Goal: Communication & Community: Answer question/provide support

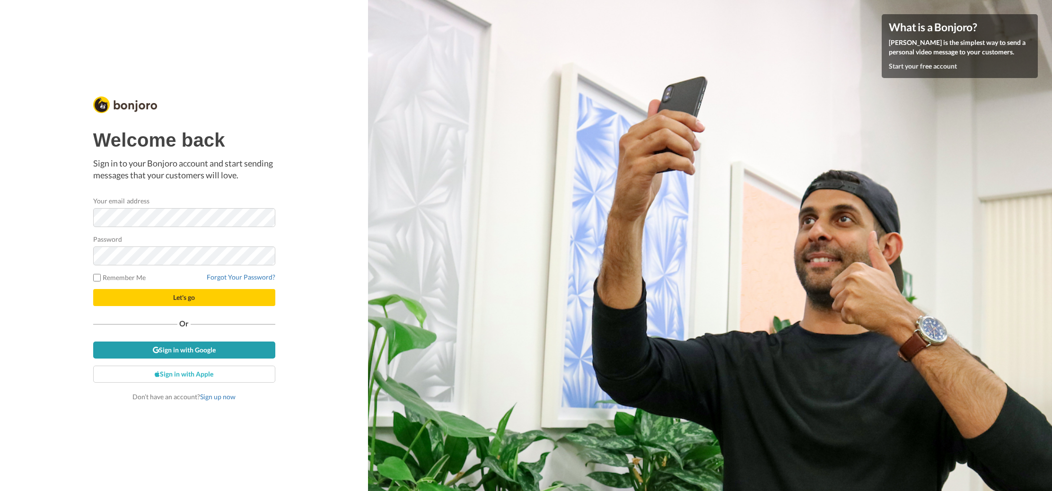
click at [203, 349] on link "Sign in with Google" at bounding box center [184, 350] width 182 height 17
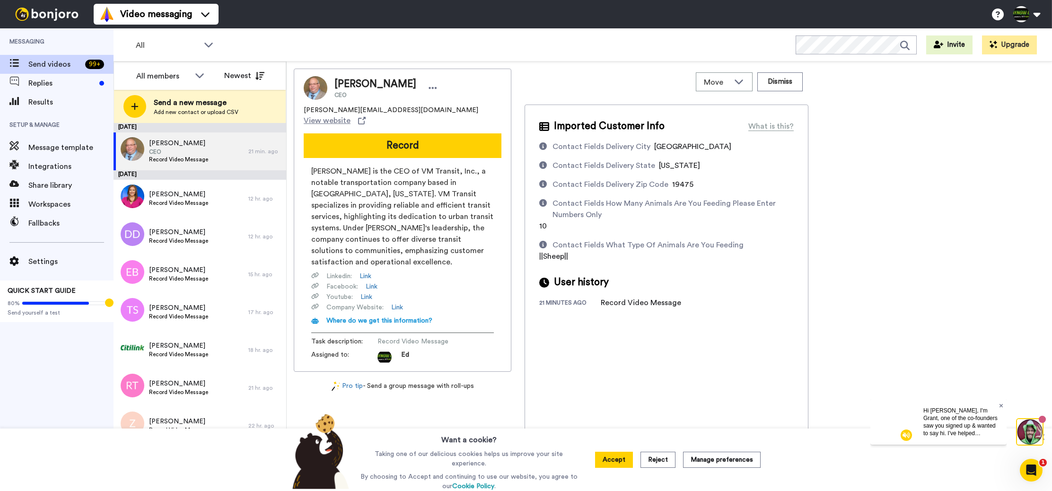
click at [999, 404] on icon at bounding box center [1001, 405] width 4 height 4
click at [780, 84] on button "Dismiss" at bounding box center [779, 81] width 45 height 19
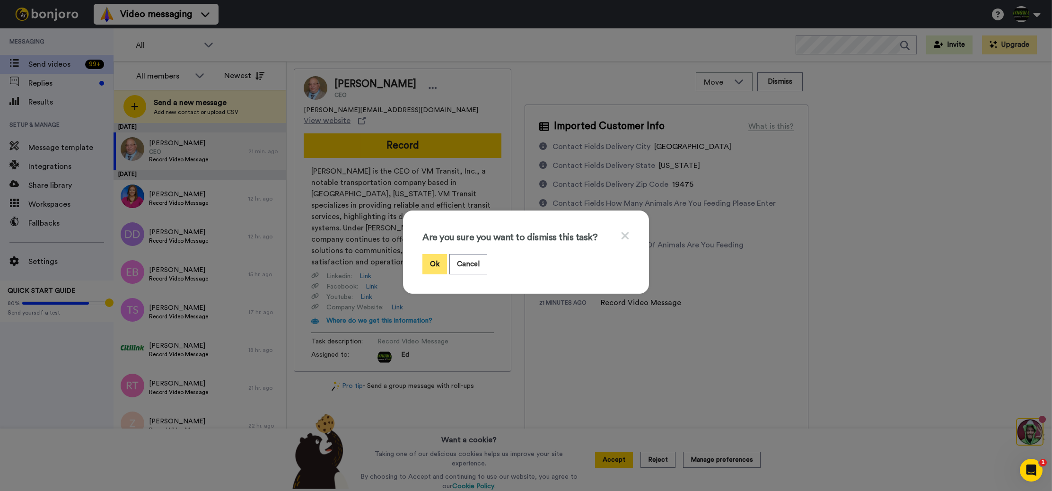
click at [427, 268] on button "Ok" at bounding box center [434, 264] width 25 height 20
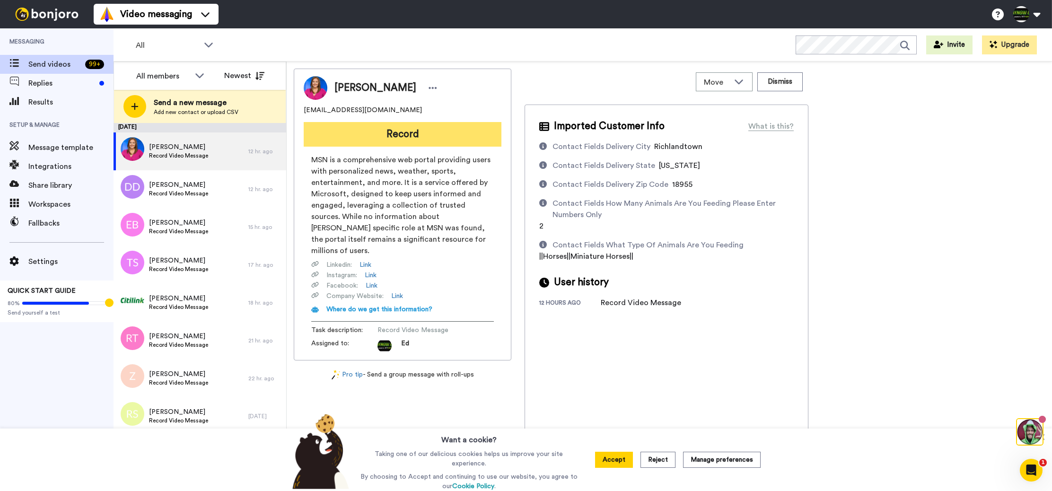
click at [414, 136] on button "Record" at bounding box center [403, 134] width 198 height 25
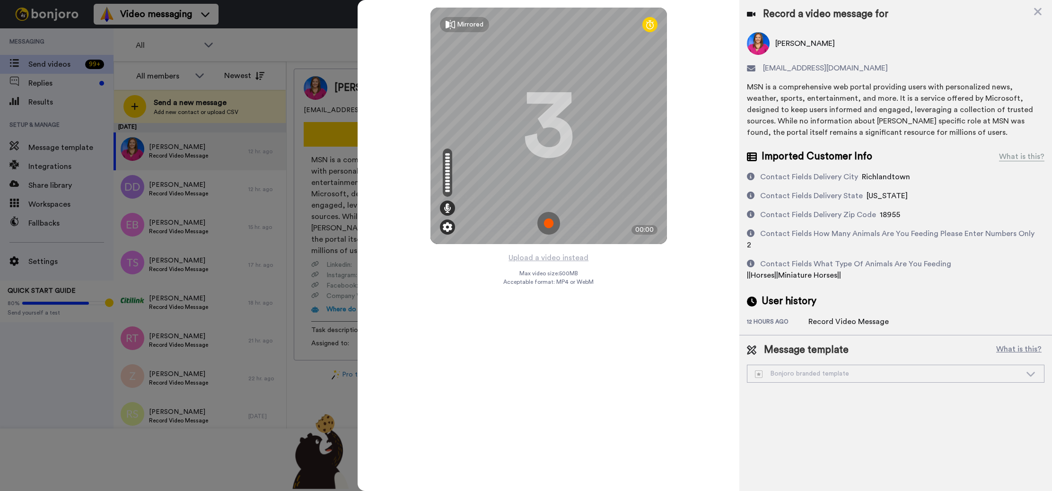
click at [448, 229] on img at bounding box center [447, 226] width 9 height 9
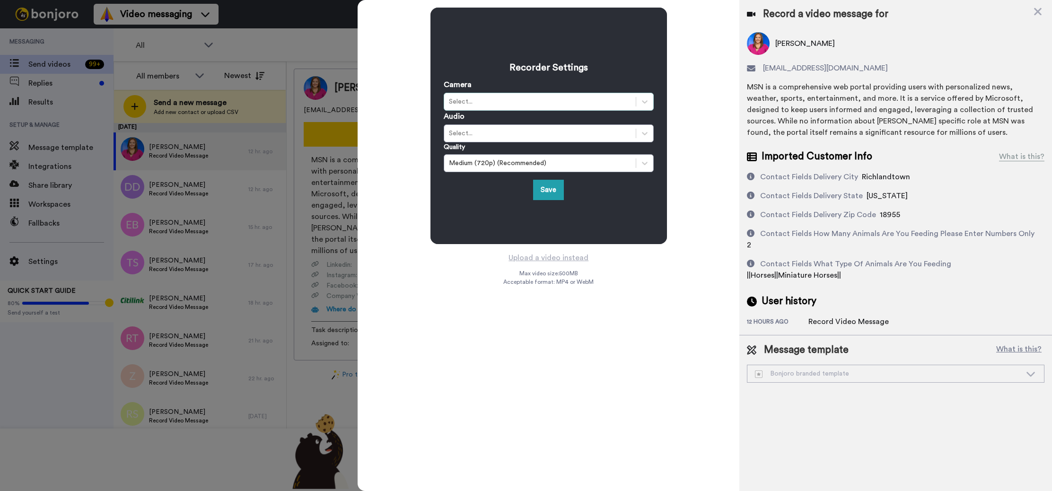
click at [491, 105] on div "Select..." at bounding box center [540, 101] width 182 height 9
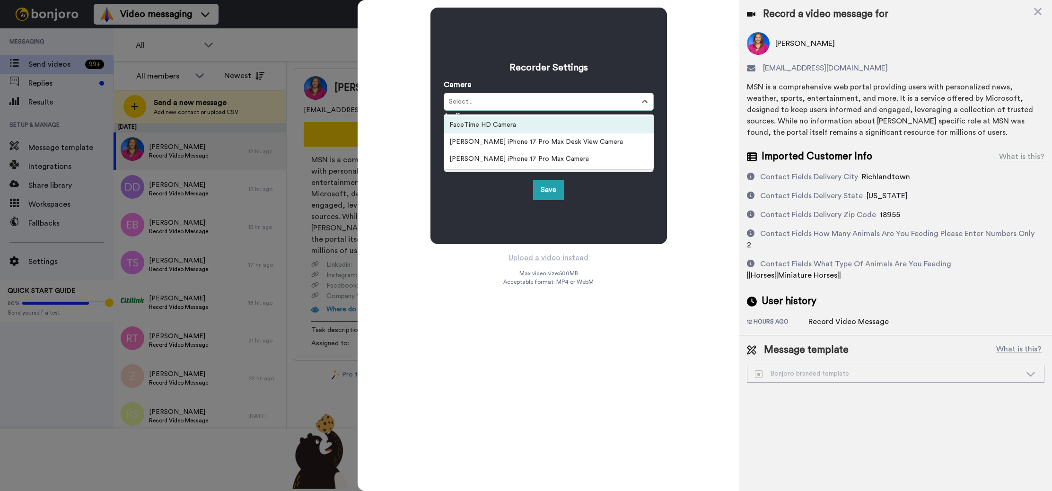
click at [497, 126] on div "FaceTime HD Camera" at bounding box center [549, 124] width 210 height 17
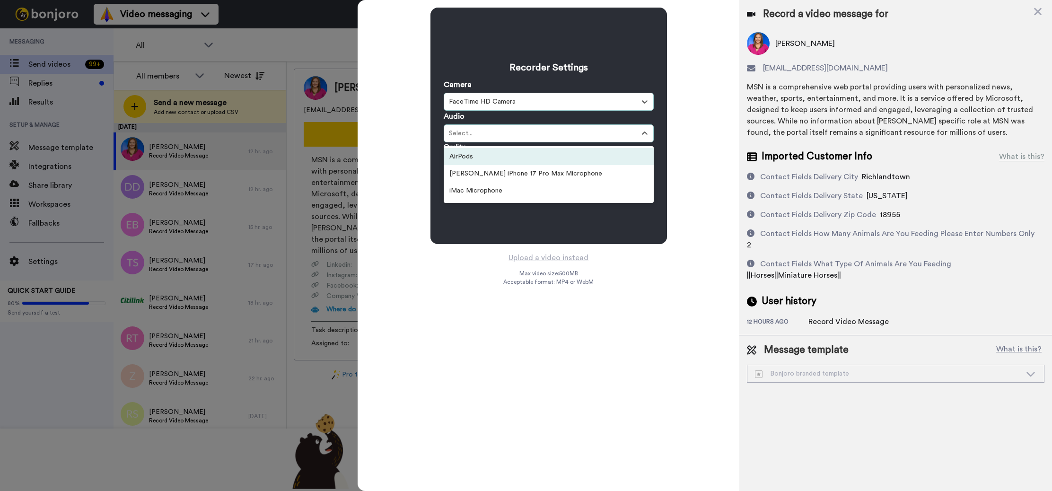
click at [498, 156] on div "AirPods" at bounding box center [549, 156] width 210 height 17
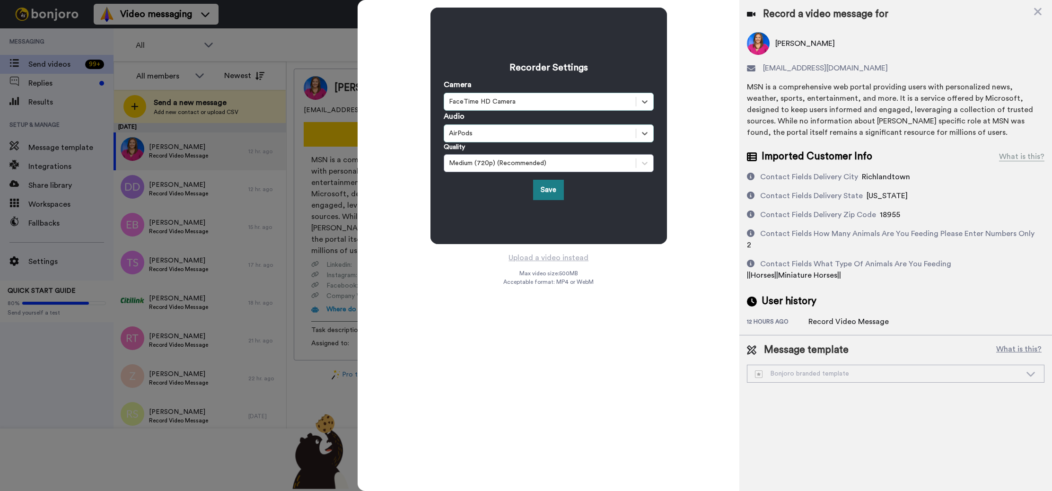
click at [542, 189] on button "Save" at bounding box center [548, 190] width 31 height 20
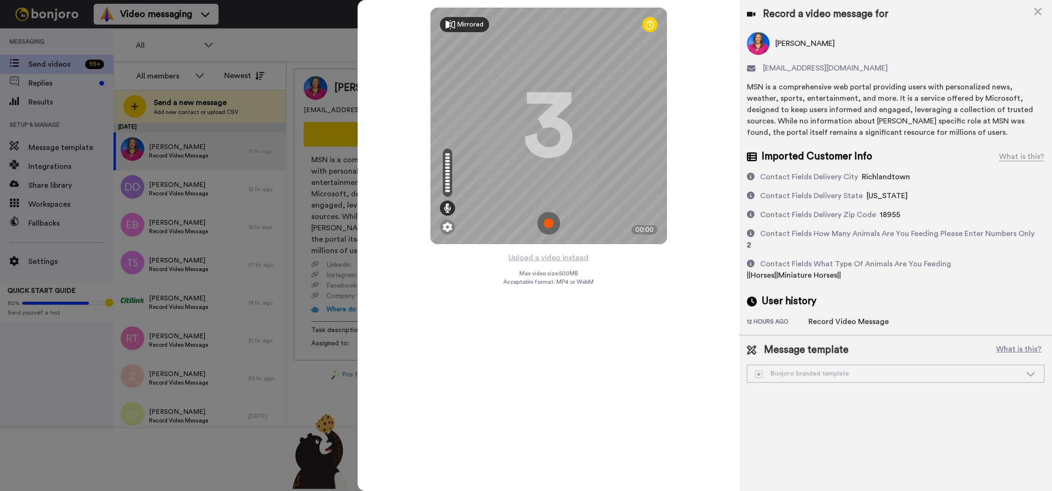
click at [474, 25] on div "Mirrored" at bounding box center [470, 24] width 26 height 9
click at [474, 25] on div "Mirror" at bounding box center [466, 24] width 19 height 9
click at [451, 230] on img at bounding box center [447, 226] width 9 height 9
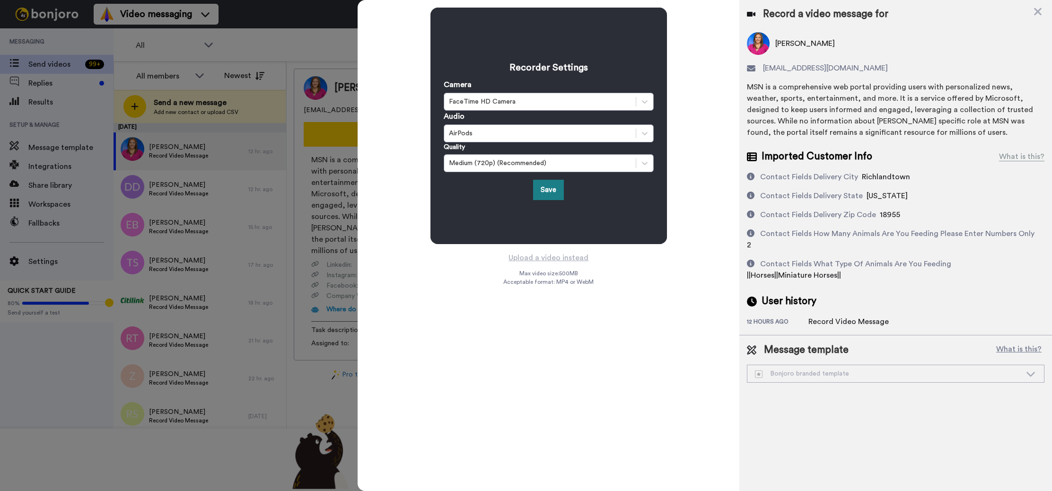
click at [541, 193] on button "Save" at bounding box center [548, 190] width 31 height 20
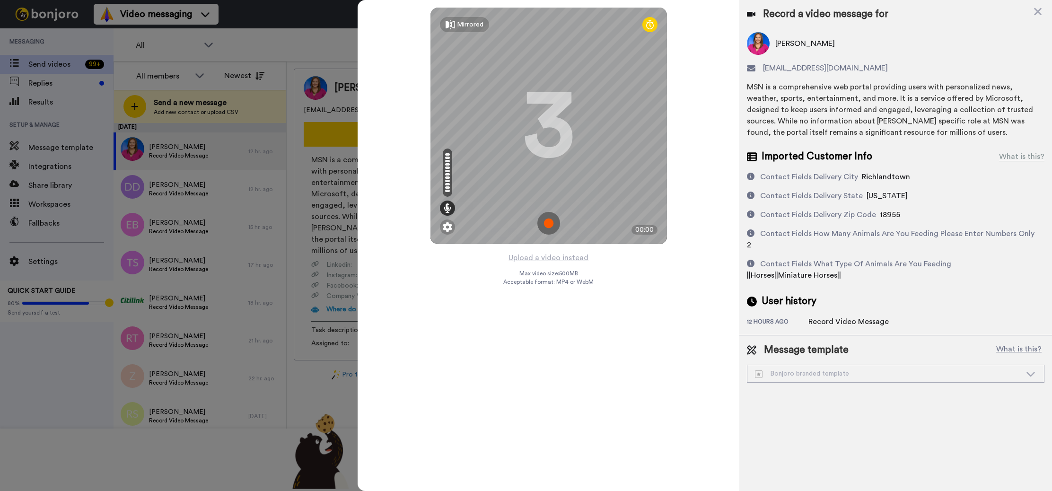
click at [854, 369] on div "Bonjoro branded template" at bounding box center [888, 373] width 266 height 9
click at [1036, 369] on icon at bounding box center [1030, 373] width 11 height 9
click at [551, 224] on img at bounding box center [548, 223] width 23 height 23
click at [550, 222] on img at bounding box center [548, 223] width 23 height 23
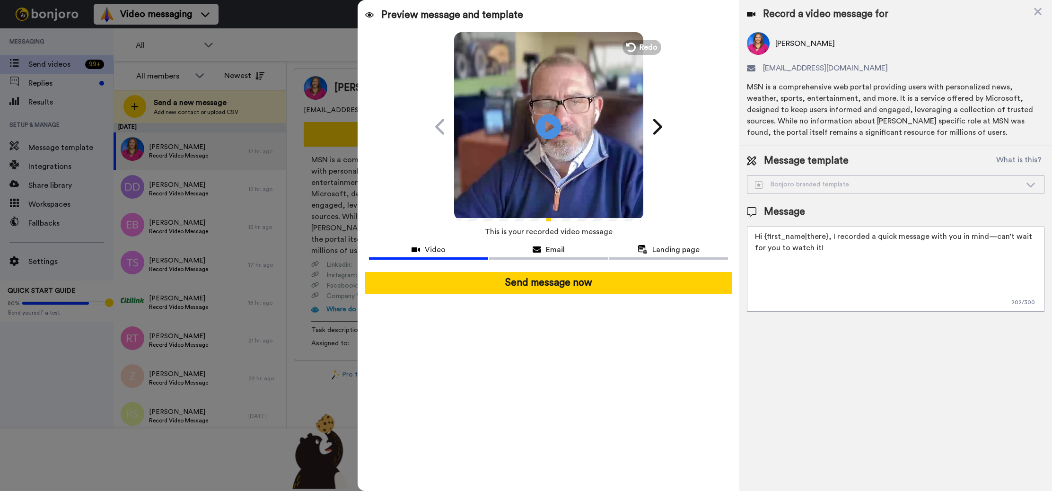
click at [554, 123] on icon at bounding box center [548, 126] width 25 height 25
click at [641, 51] on span "Redo" at bounding box center [649, 47] width 20 height 12
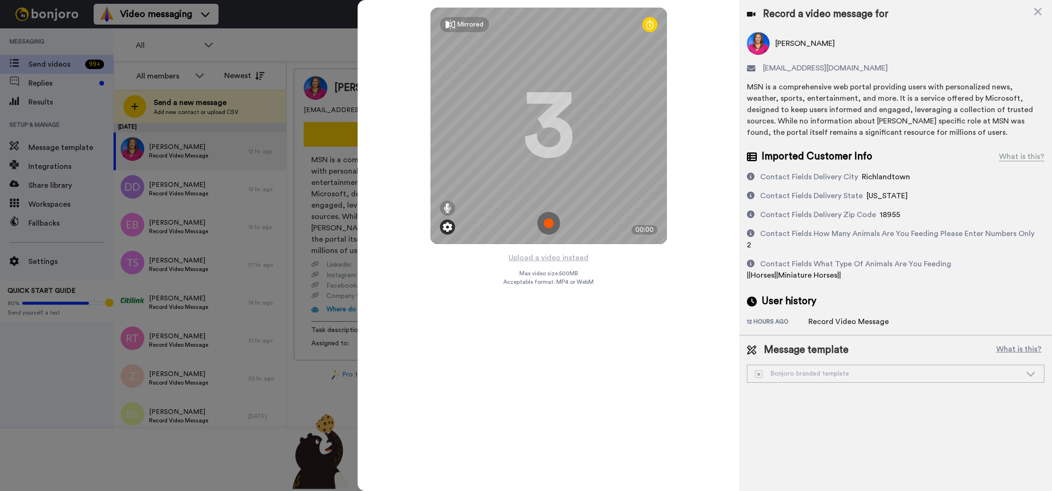
click at [440, 226] on div at bounding box center [447, 226] width 15 height 15
click at [445, 226] on img at bounding box center [447, 226] width 9 height 9
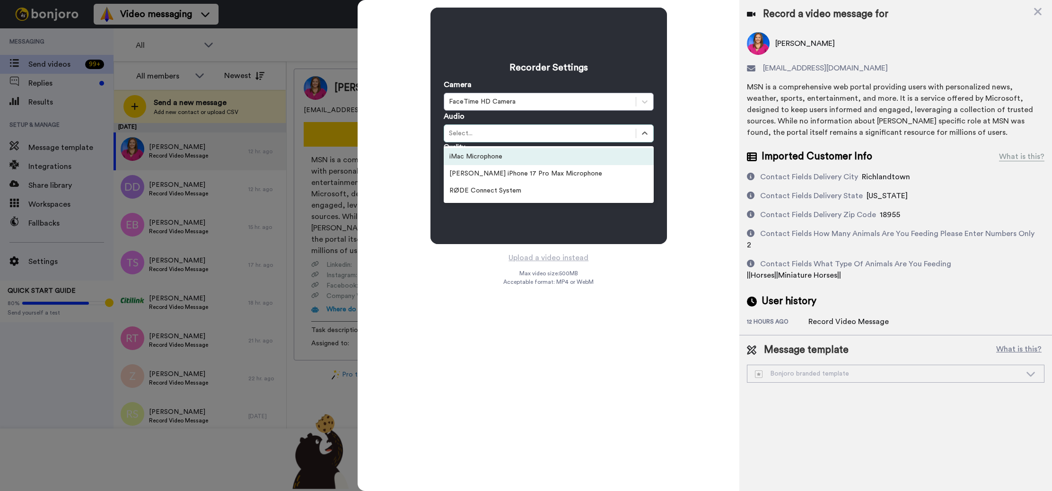
click at [492, 132] on div "Select..." at bounding box center [540, 133] width 182 height 9
click at [493, 157] on div "iMac Microphone" at bounding box center [549, 156] width 210 height 17
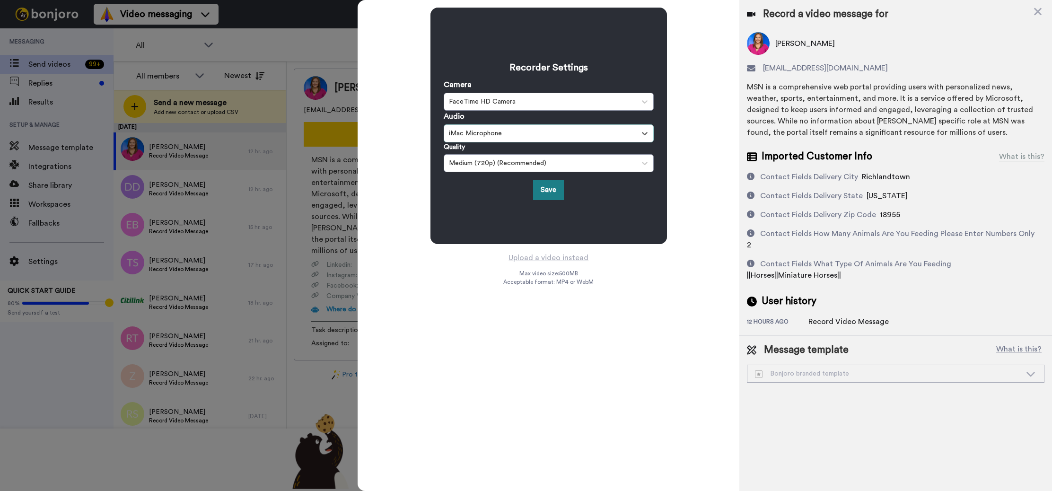
click at [550, 191] on button "Save" at bounding box center [548, 190] width 31 height 20
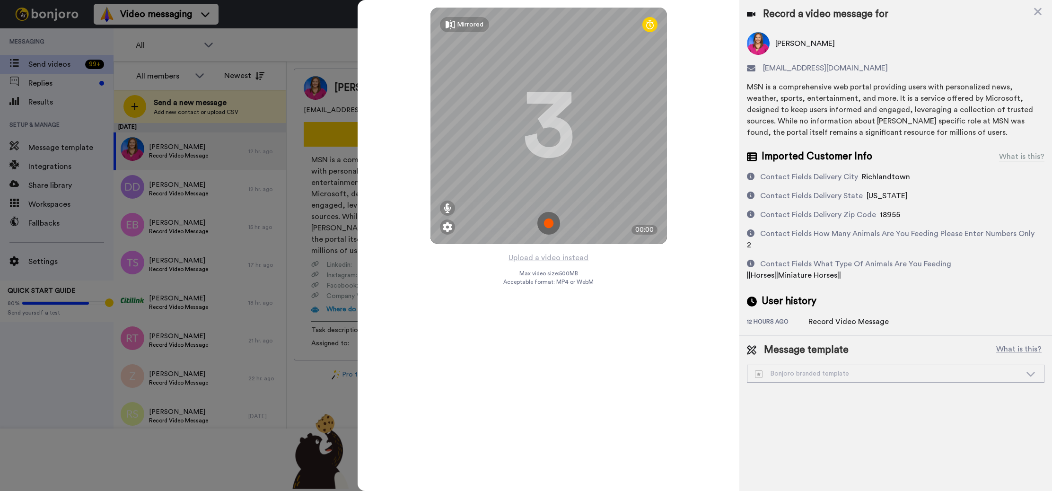
click at [549, 224] on img at bounding box center [548, 223] width 23 height 23
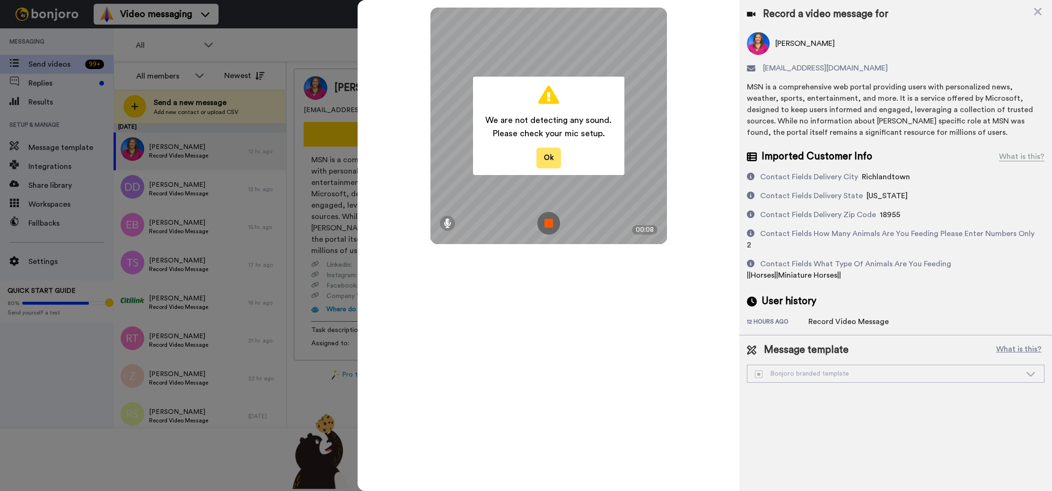
click at [553, 150] on button "Ok" at bounding box center [548, 158] width 25 height 20
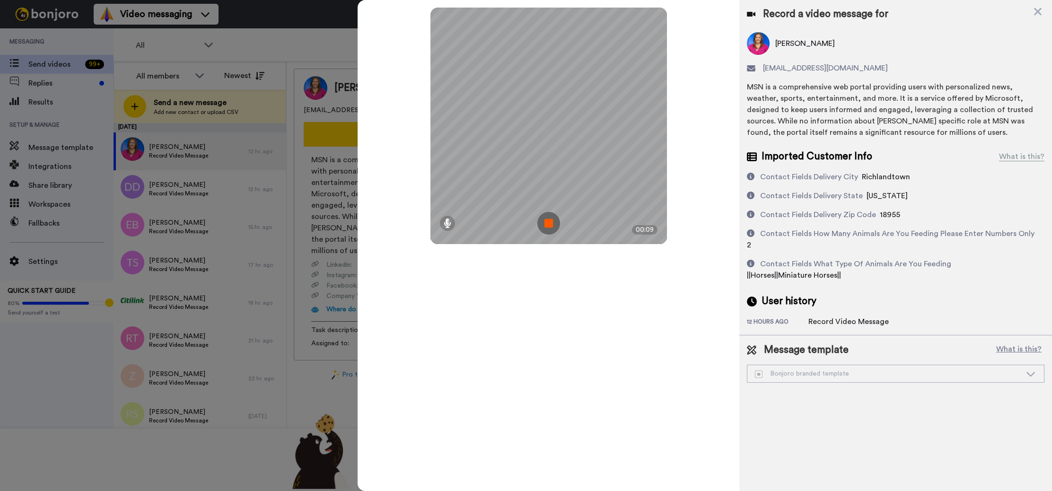
click at [552, 225] on img at bounding box center [548, 223] width 23 height 23
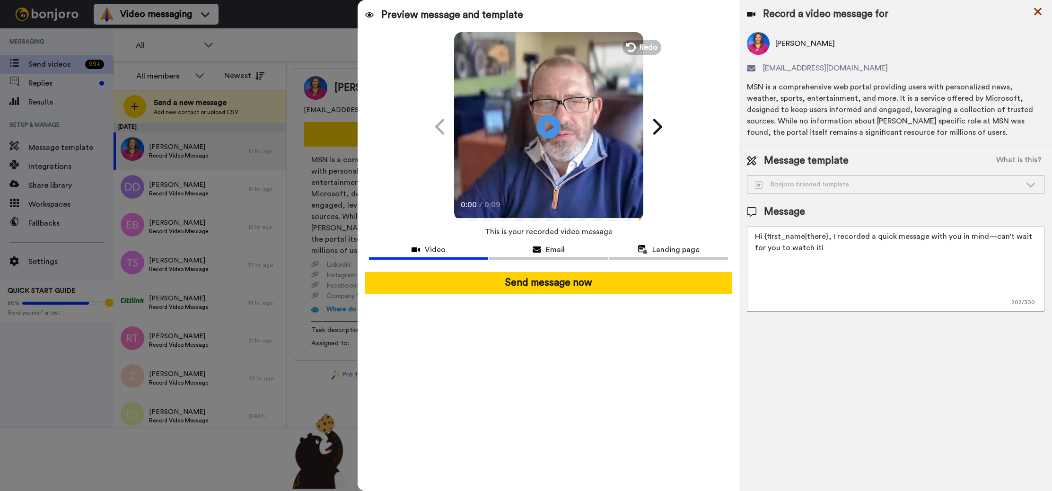
click at [1037, 13] on icon at bounding box center [1037, 12] width 9 height 12
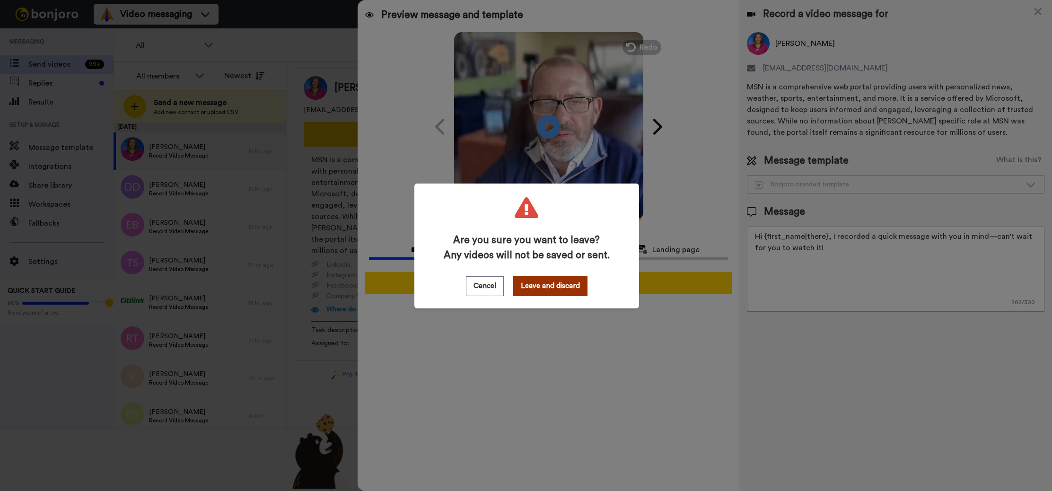
click at [544, 284] on button "Leave and discard" at bounding box center [550, 286] width 74 height 20
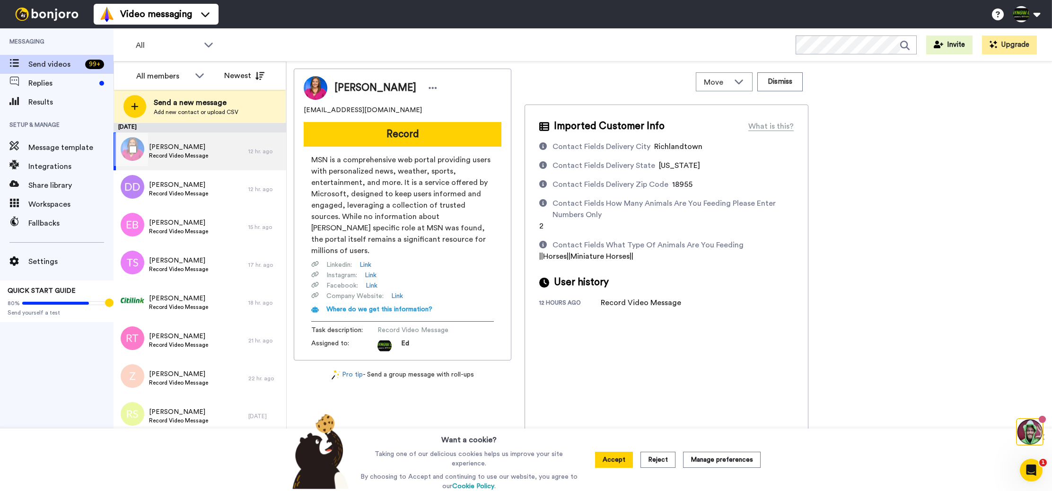
click at [228, 154] on div "Christina Myers Record Video Message" at bounding box center [181, 151] width 135 height 38
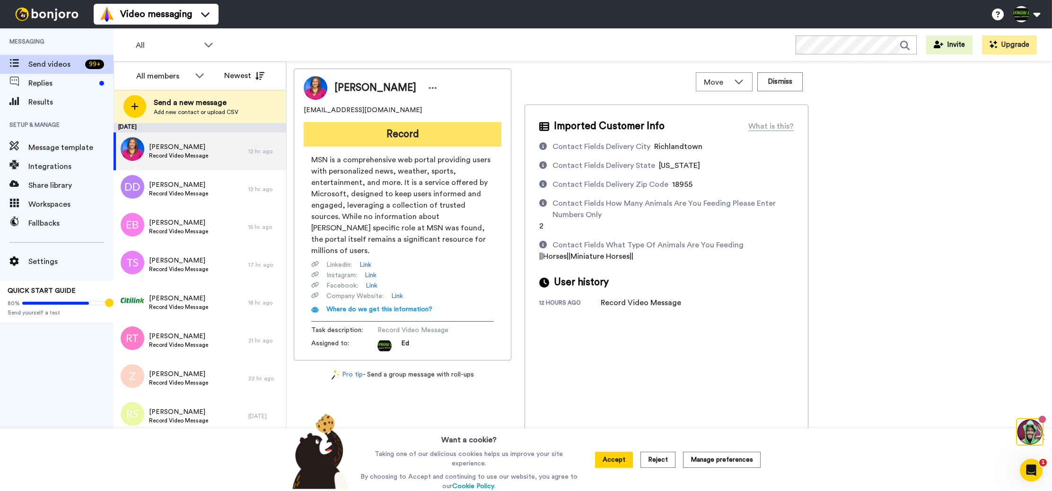
click at [423, 134] on button "Record" at bounding box center [403, 134] width 198 height 25
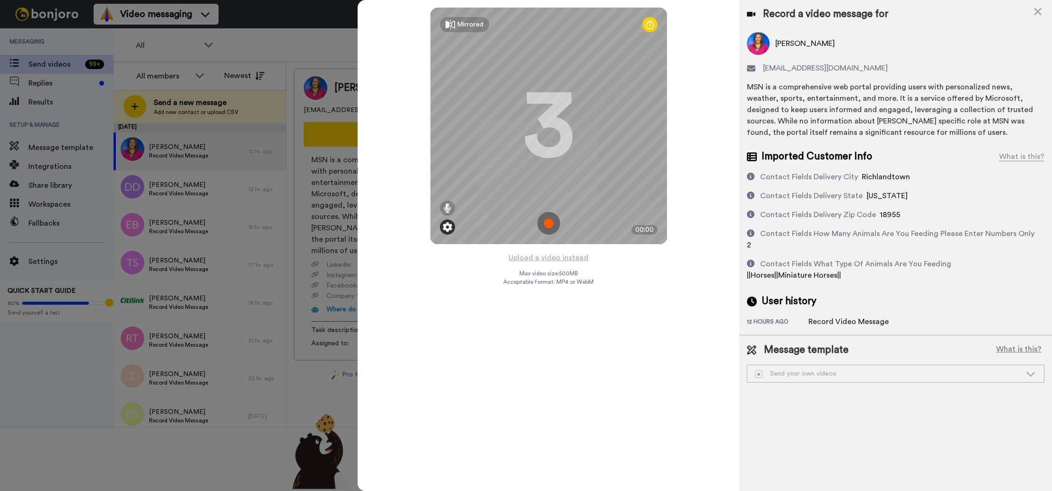
click at [450, 225] on img at bounding box center [447, 226] width 9 height 9
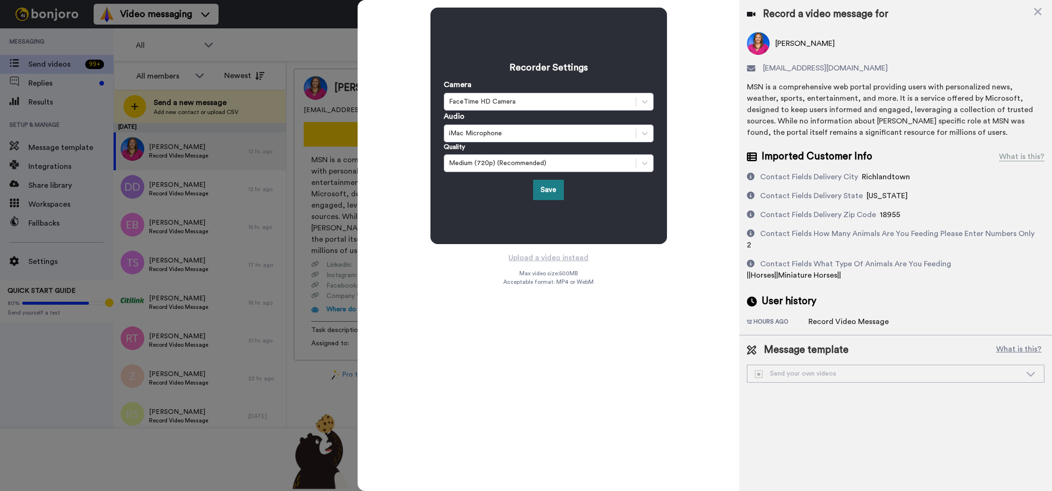
click at [557, 193] on button "Save" at bounding box center [548, 190] width 31 height 20
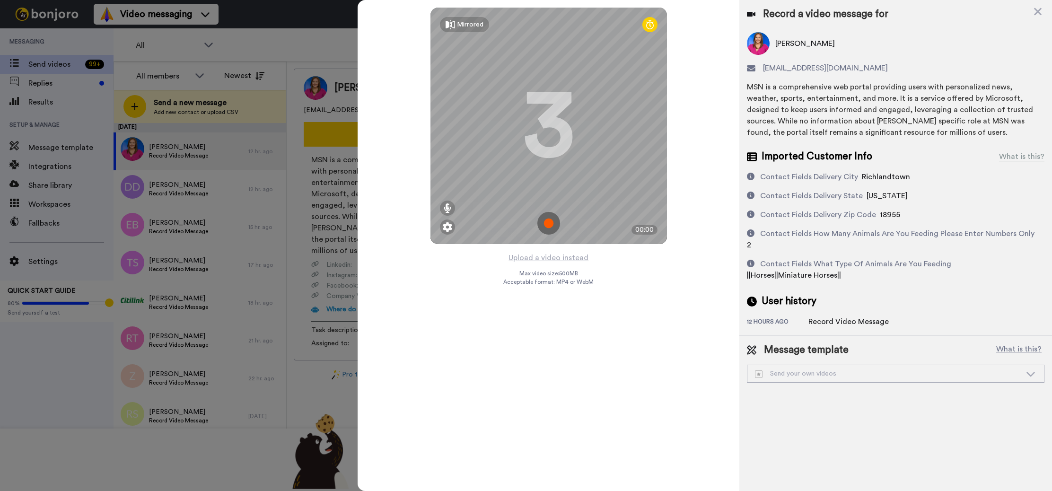
click at [549, 220] on img at bounding box center [548, 223] width 23 height 23
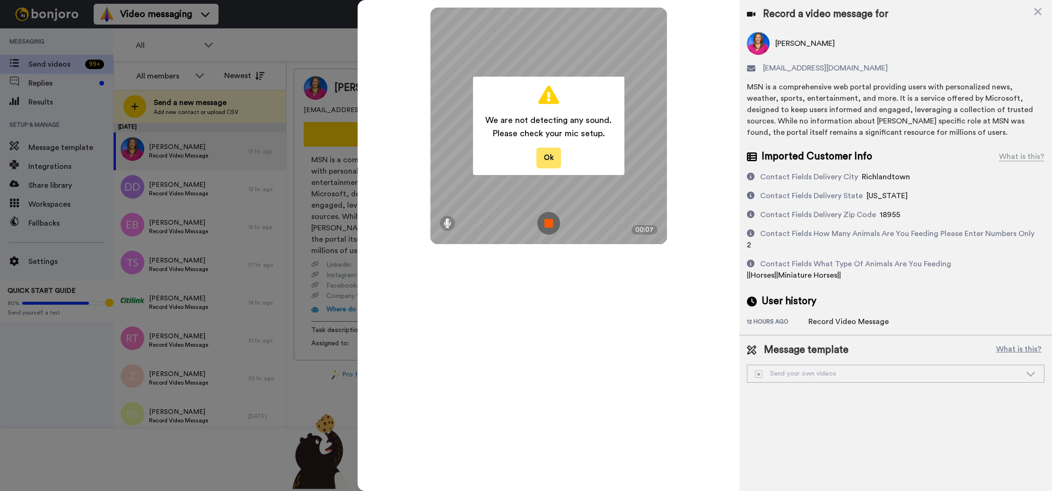
click at [553, 164] on button "Ok" at bounding box center [548, 158] width 25 height 20
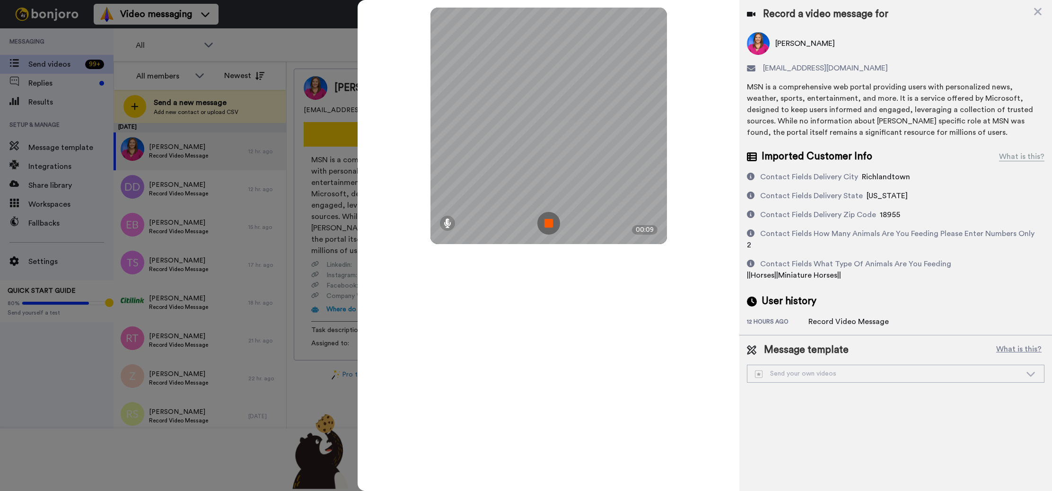
click at [550, 219] on img at bounding box center [548, 223] width 23 height 23
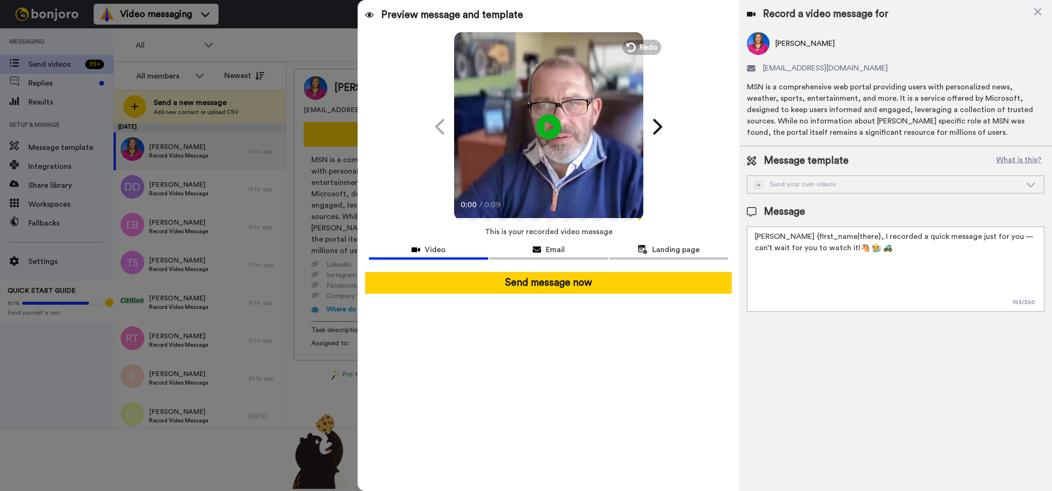
click at [550, 125] on icon "Play/Pause" at bounding box center [548, 126] width 25 height 45
click at [639, 45] on span "Redo" at bounding box center [649, 47] width 20 height 12
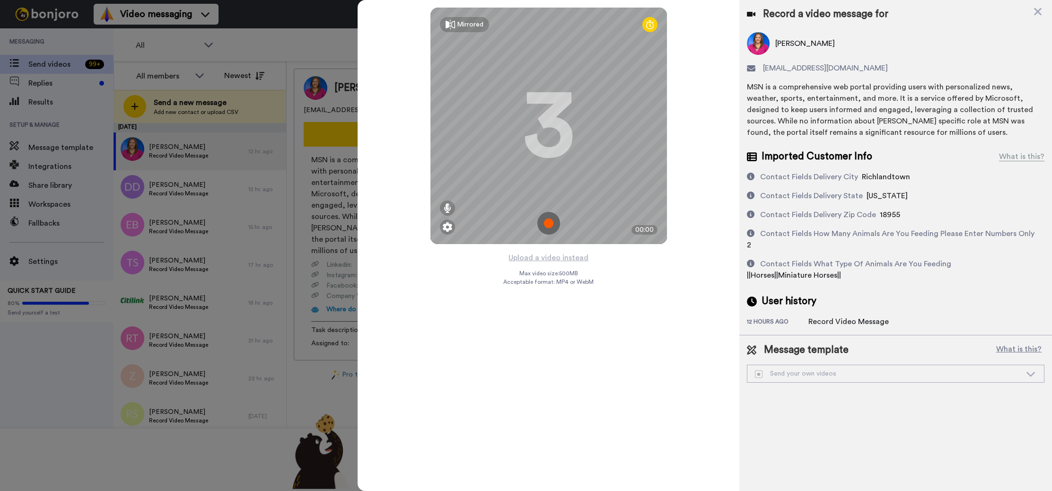
click at [550, 220] on img at bounding box center [548, 223] width 23 height 23
click at [551, 223] on img at bounding box center [548, 223] width 23 height 23
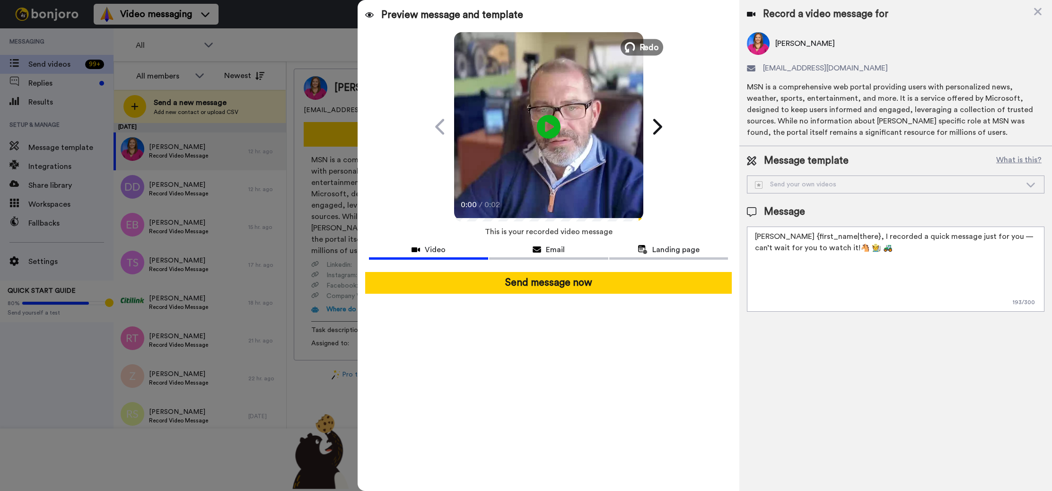
click at [642, 42] on span "Redo" at bounding box center [649, 47] width 20 height 12
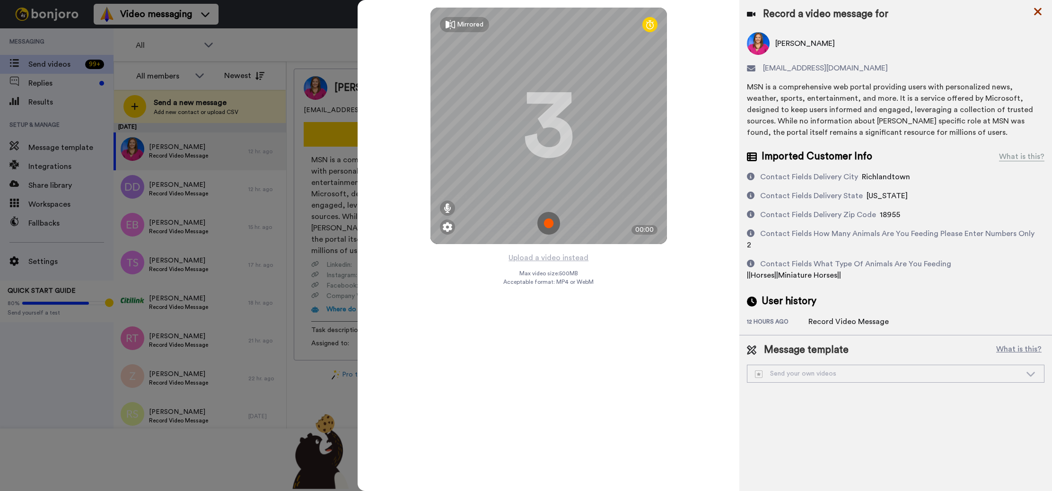
click at [1041, 10] on icon at bounding box center [1037, 12] width 9 height 12
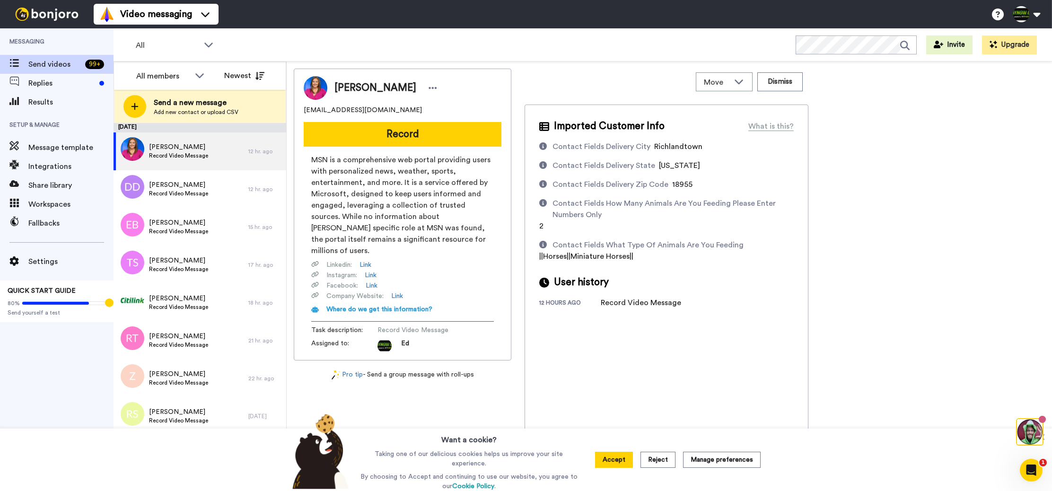
click at [419, 140] on button "Record" at bounding box center [403, 134] width 198 height 25
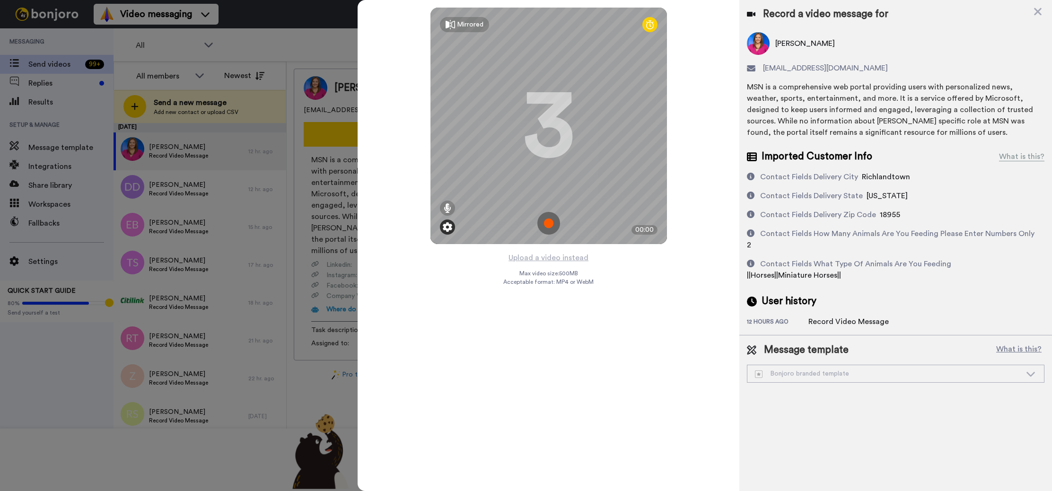
click at [447, 228] on img at bounding box center [447, 226] width 9 height 9
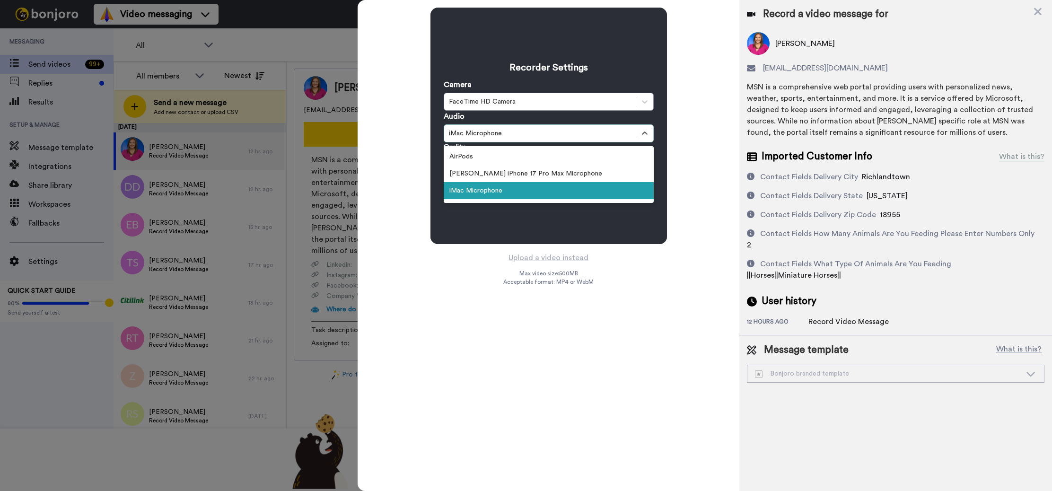
click at [514, 133] on div "iMac Microphone" at bounding box center [540, 133] width 182 height 9
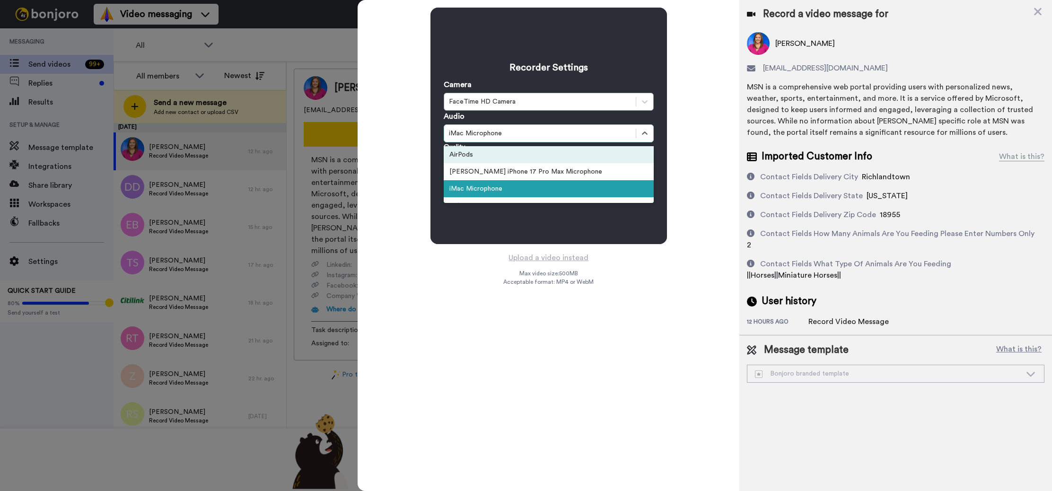
click at [508, 154] on div "AirPods" at bounding box center [549, 154] width 210 height 17
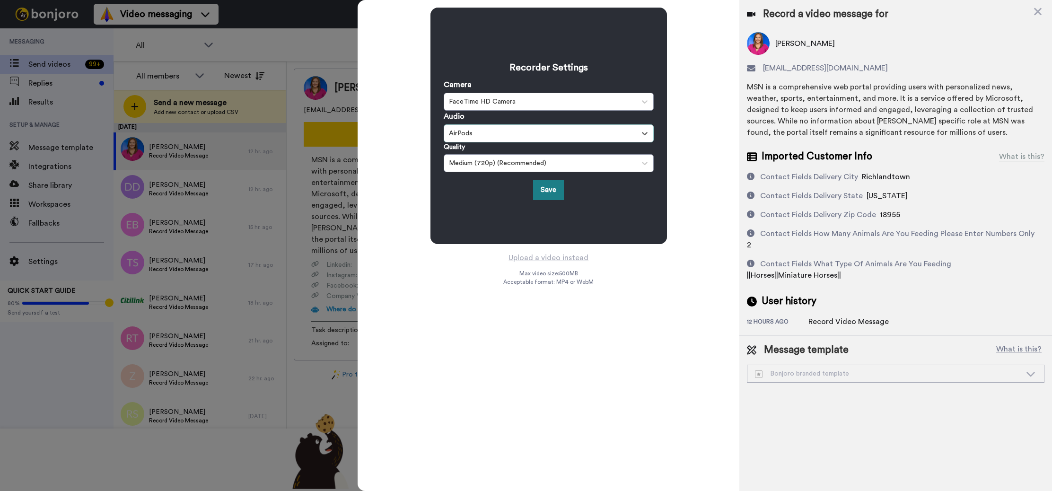
click at [543, 192] on button "Save" at bounding box center [548, 190] width 31 height 20
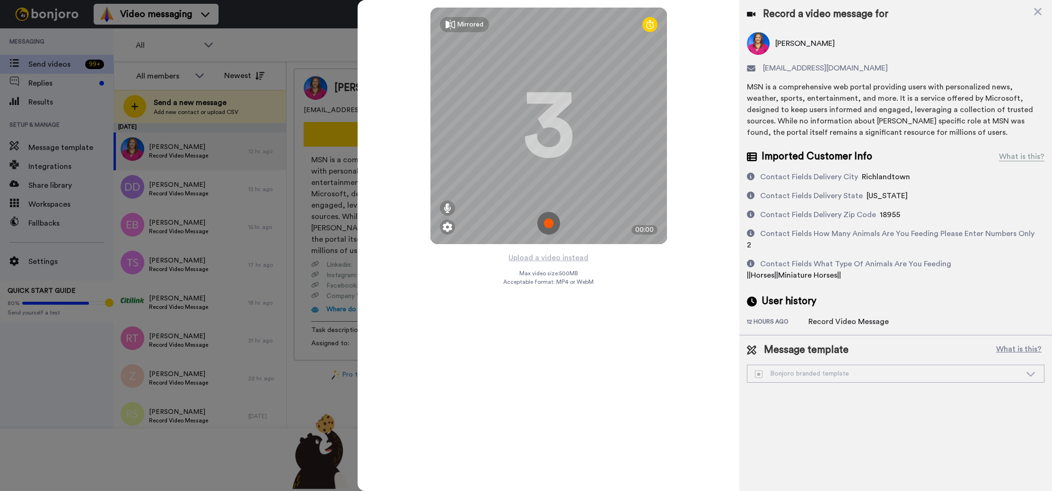
click at [551, 220] on img at bounding box center [548, 223] width 23 height 23
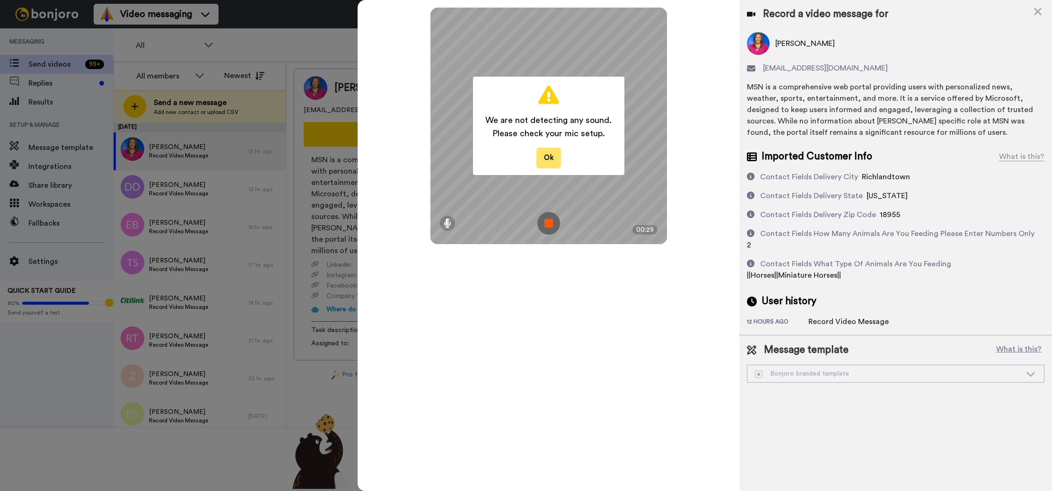
click at [554, 161] on button "Ok" at bounding box center [548, 158] width 25 height 20
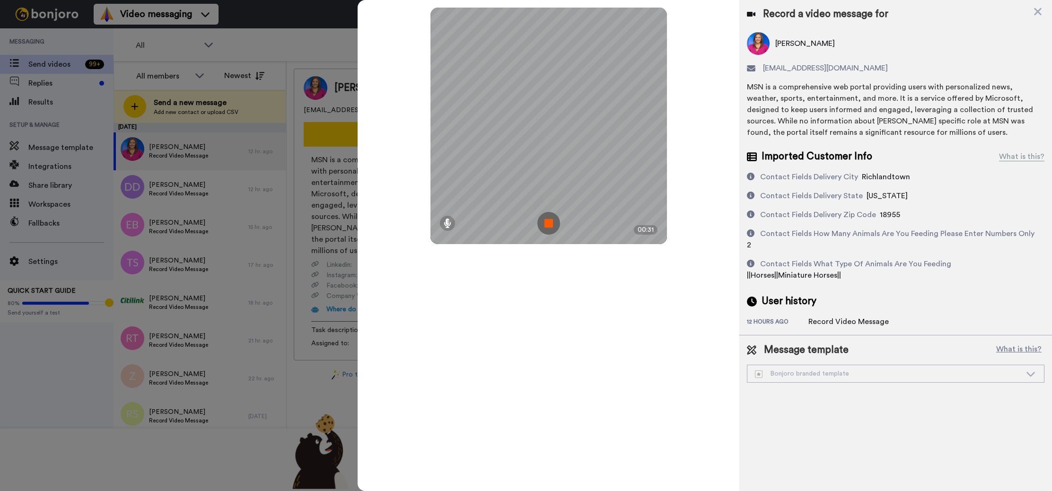
click at [548, 223] on img at bounding box center [548, 223] width 23 height 23
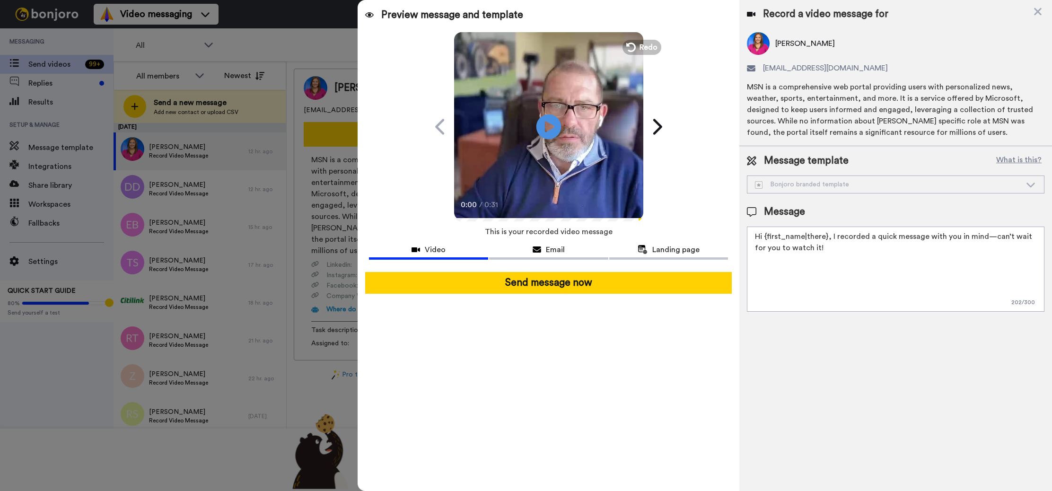
click at [551, 125] on icon "Play/Pause" at bounding box center [548, 126] width 25 height 45
click at [563, 137] on video at bounding box center [548, 125] width 189 height 189
click at [642, 51] on span "Redo" at bounding box center [649, 47] width 20 height 12
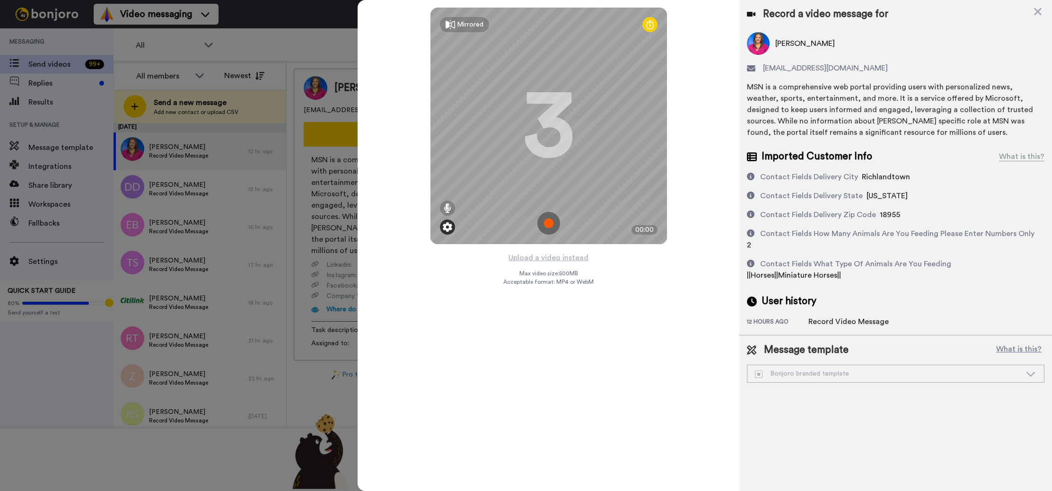
click at [452, 226] on img at bounding box center [447, 226] width 9 height 9
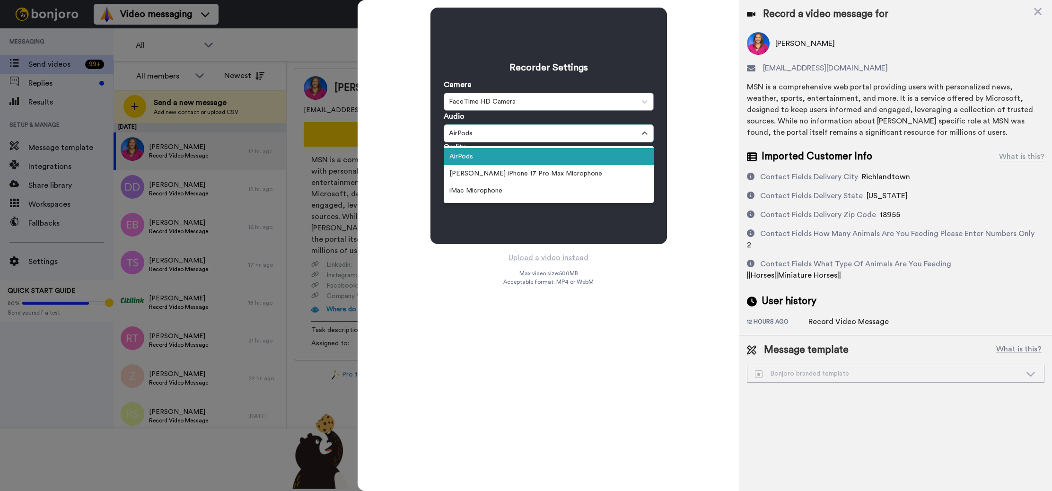
click at [494, 135] on div "AirPods" at bounding box center [540, 133] width 182 height 9
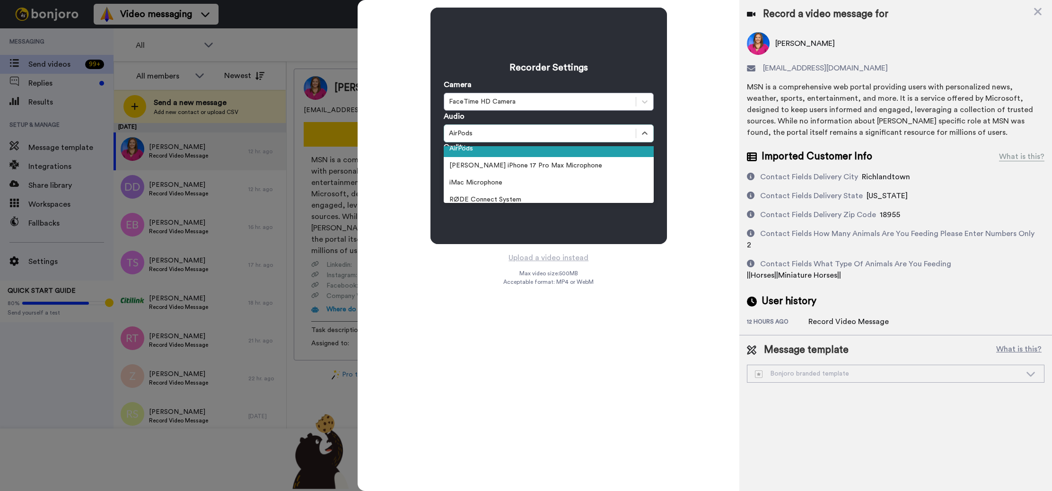
scroll to position [0, 0]
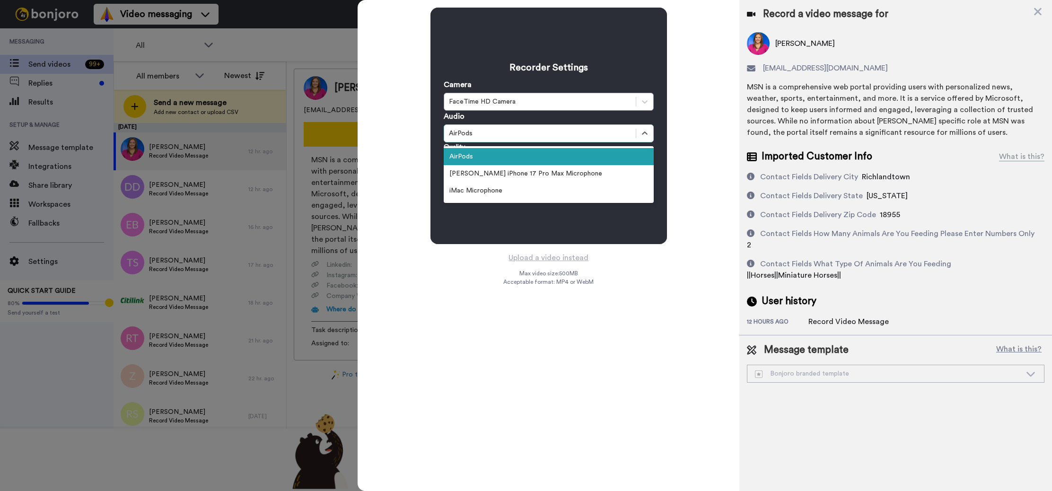
click at [468, 158] on div "AirPods" at bounding box center [549, 156] width 210 height 17
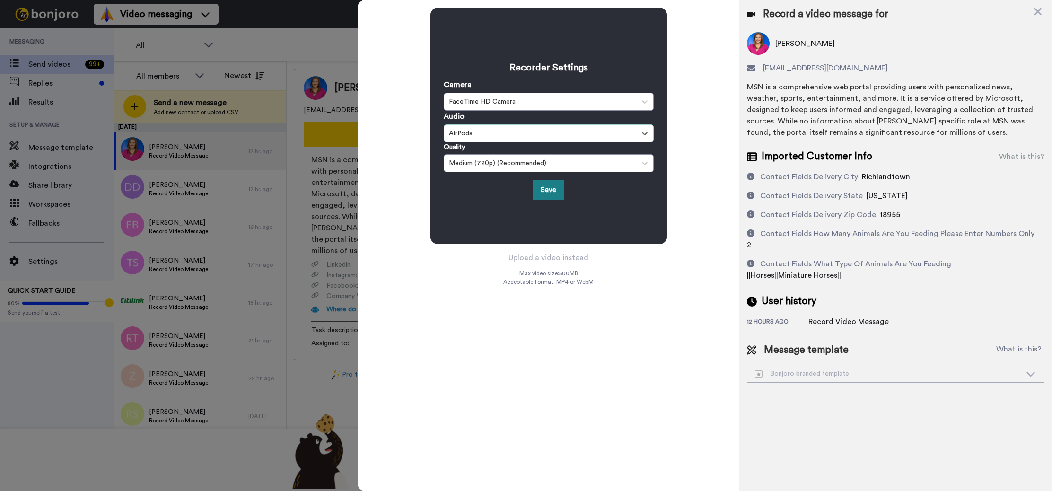
click at [553, 189] on button "Save" at bounding box center [548, 190] width 31 height 20
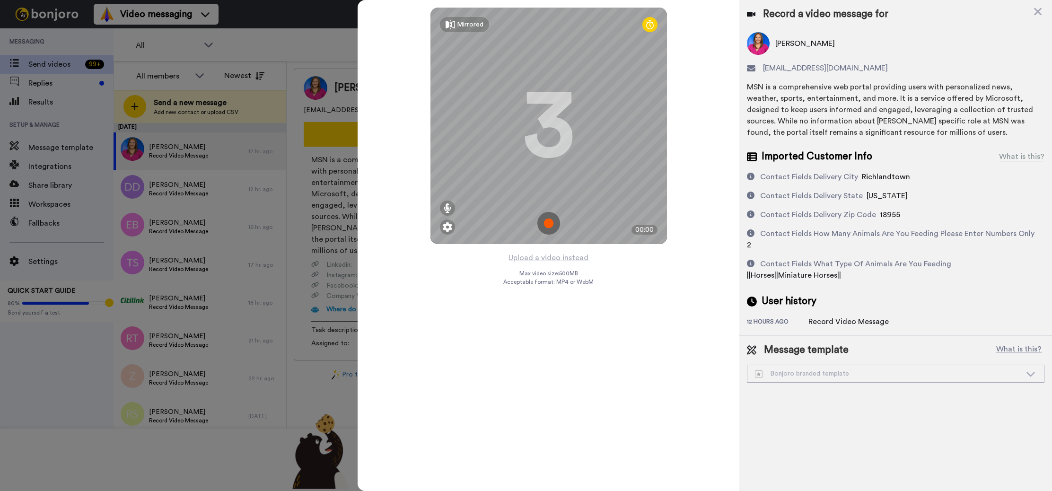
click at [550, 226] on img at bounding box center [548, 223] width 23 height 23
click at [552, 224] on img at bounding box center [548, 223] width 23 height 23
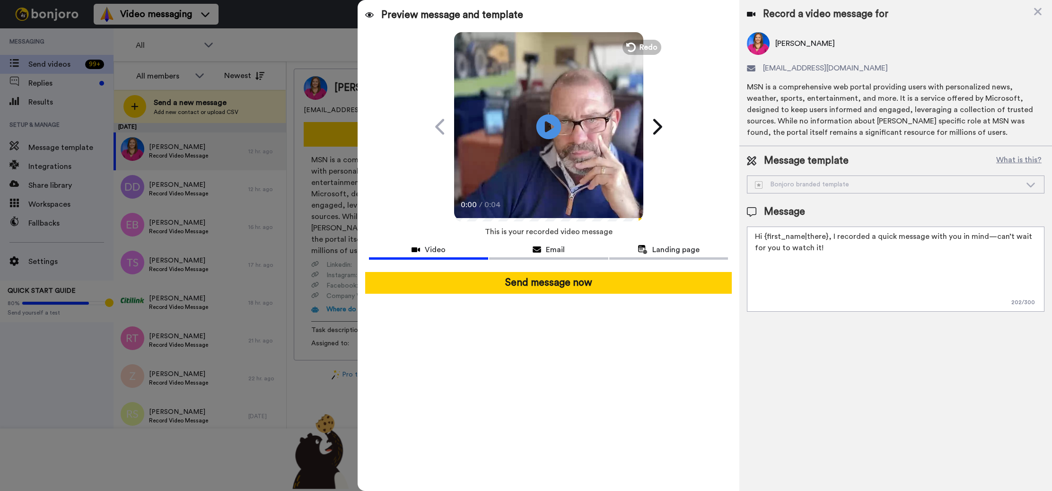
click at [551, 132] on icon at bounding box center [548, 126] width 25 height 25
click at [640, 47] on span "Redo" at bounding box center [649, 47] width 20 height 12
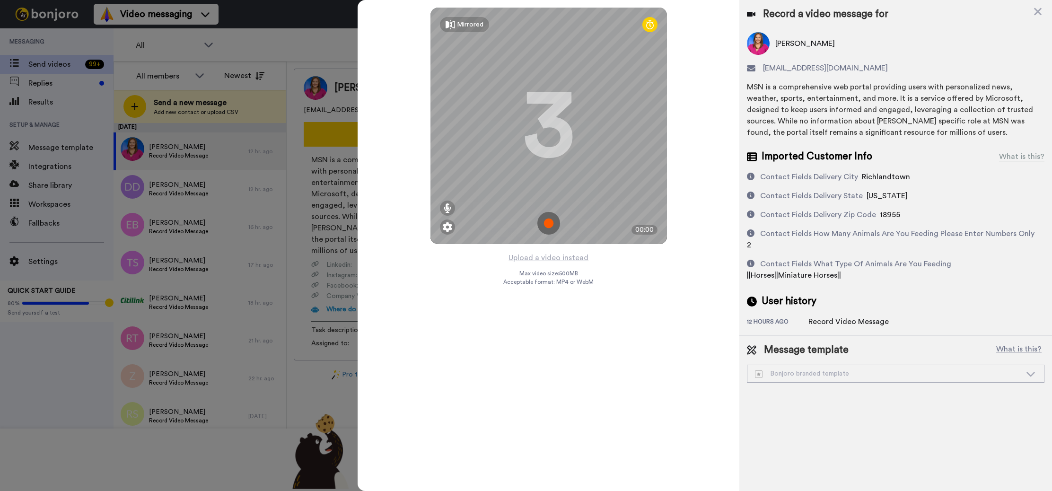
click at [550, 222] on img at bounding box center [548, 223] width 23 height 23
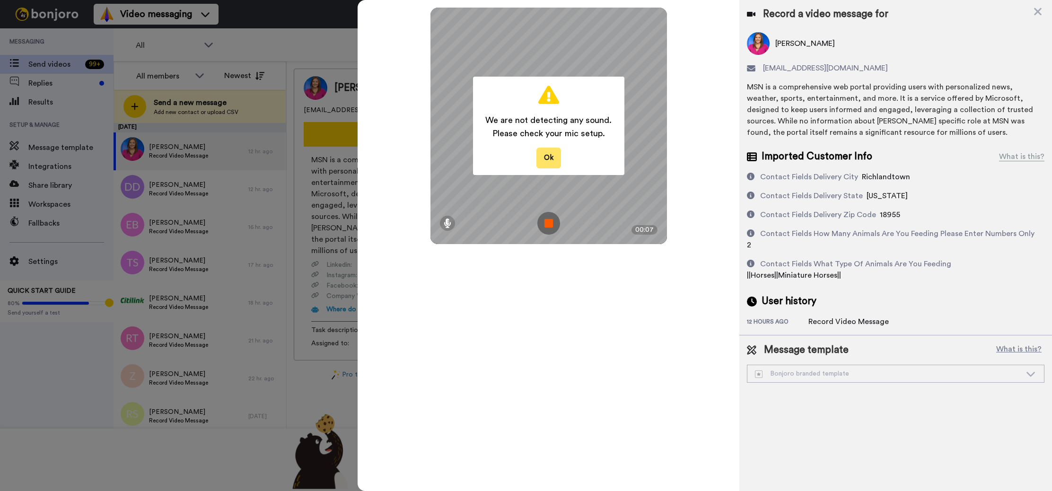
click at [552, 160] on button "Ok" at bounding box center [548, 158] width 25 height 20
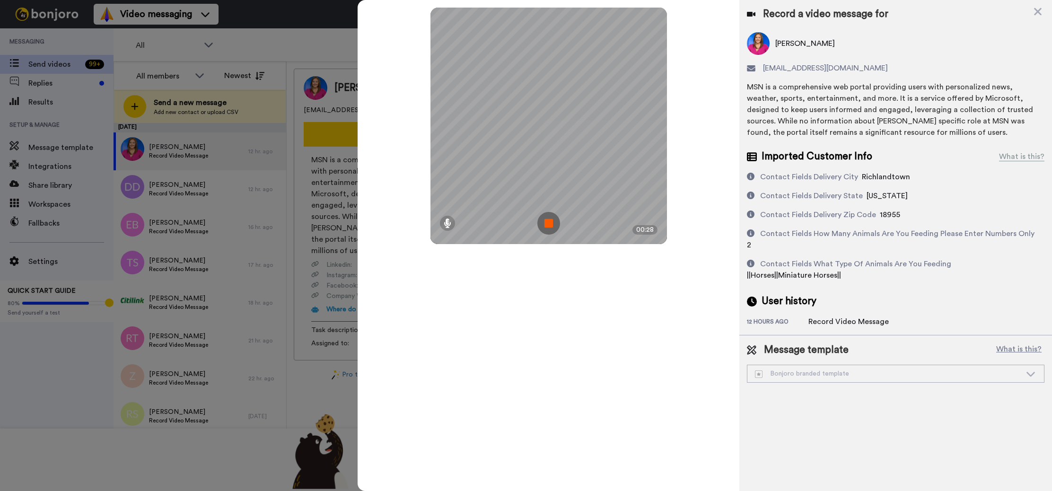
click at [553, 220] on img at bounding box center [548, 223] width 23 height 23
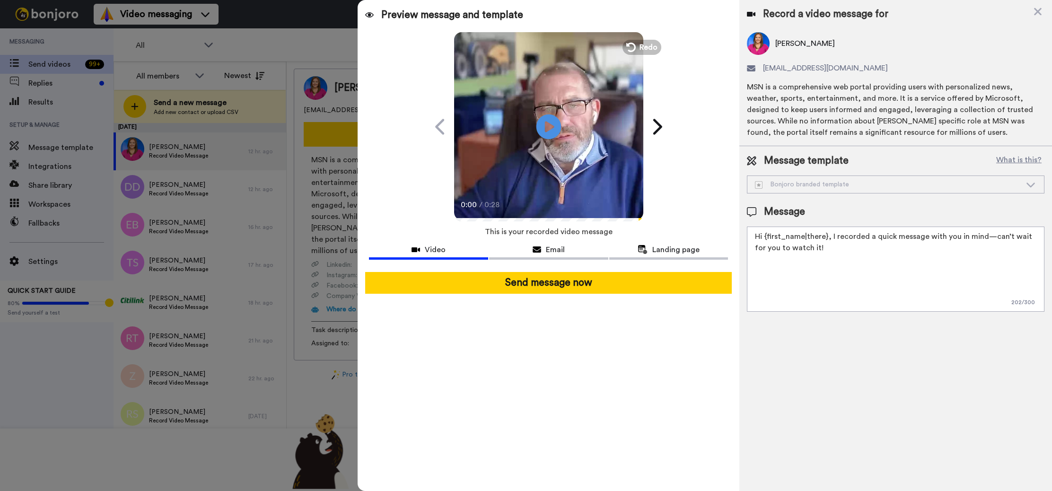
click at [545, 125] on icon "Play/Pause" at bounding box center [548, 126] width 25 height 45
click at [631, 44] on icon at bounding box center [630, 47] width 10 height 10
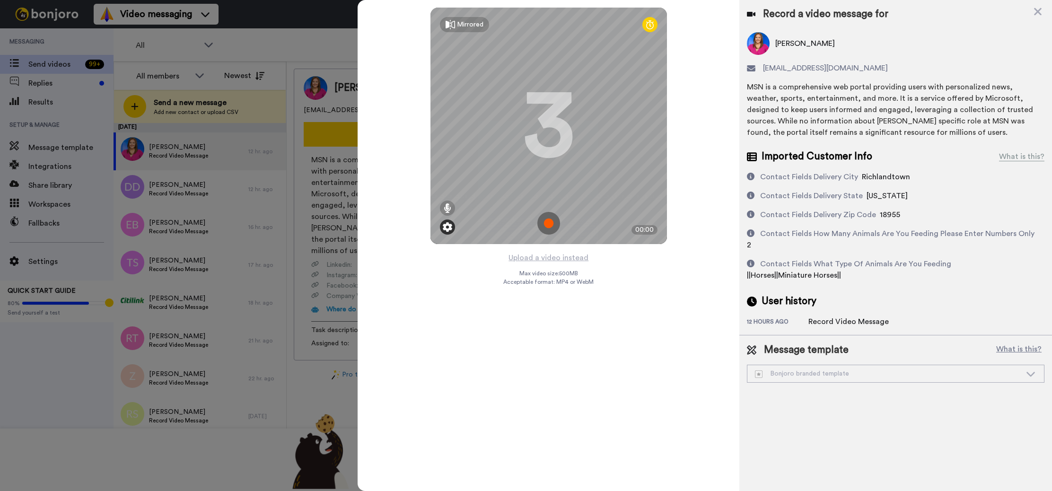
click at [448, 226] on img at bounding box center [447, 226] width 9 height 9
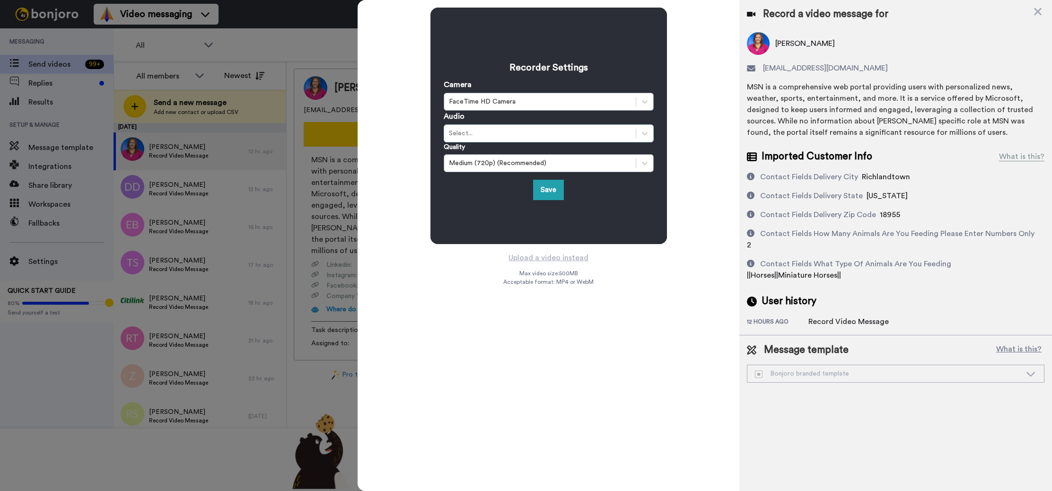
click at [491, 129] on div "Select..." at bounding box center [540, 133] width 182 height 9
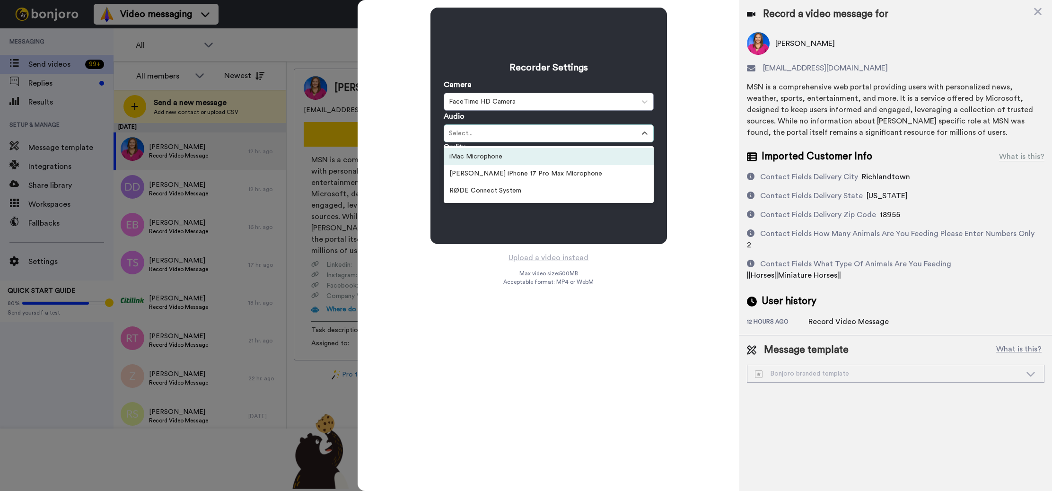
click at [492, 155] on div "iMac Microphone" at bounding box center [549, 156] width 210 height 17
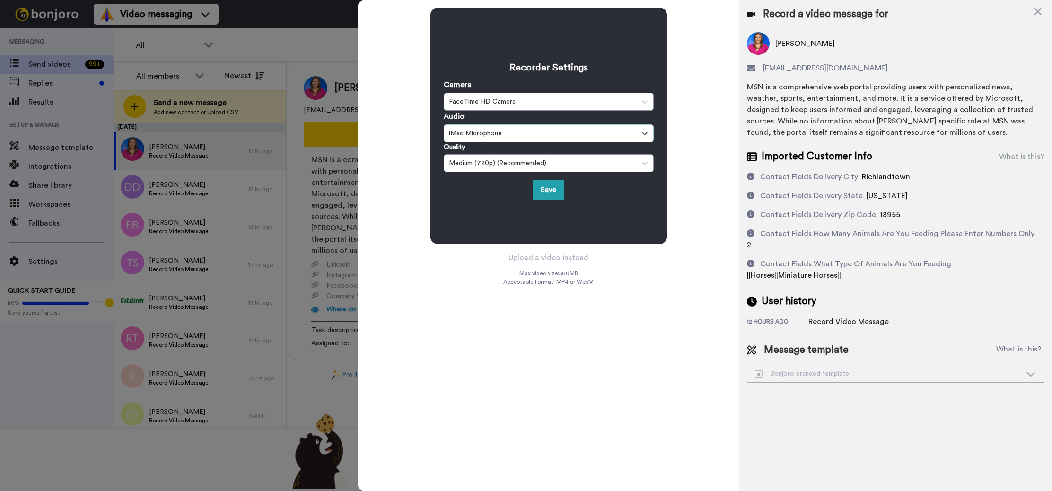
click at [493, 103] on div "FaceTime HD Camera" at bounding box center [540, 101] width 182 height 9
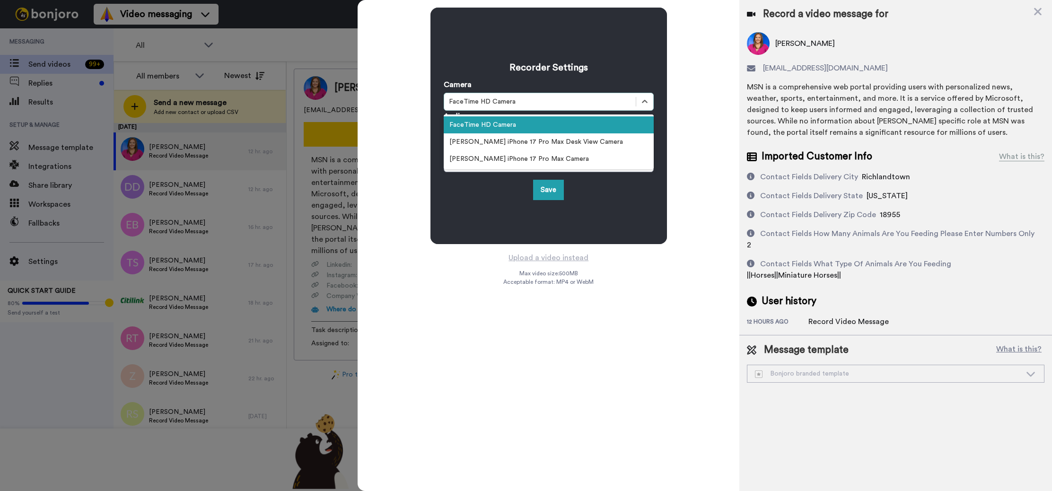
click at [493, 125] on div "FaceTime HD Camera" at bounding box center [549, 124] width 210 height 17
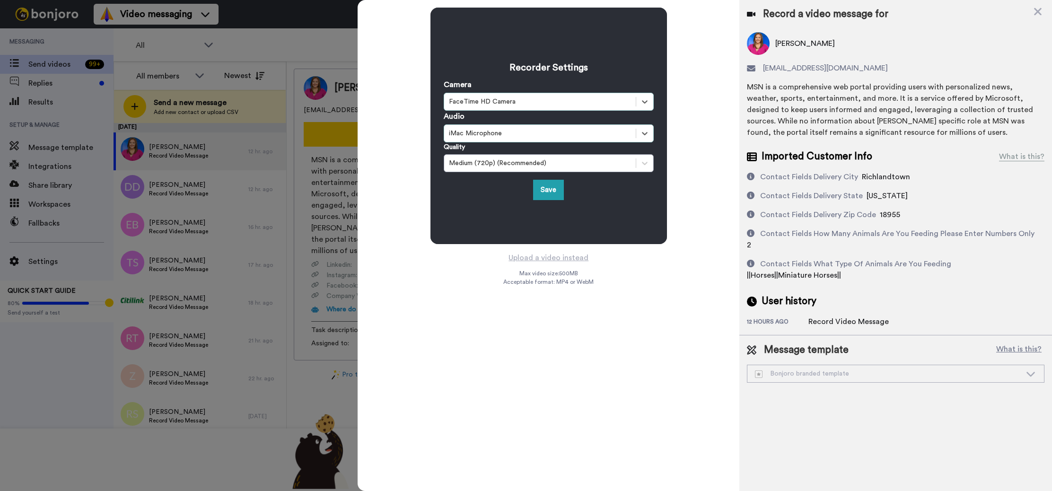
drag, startPoint x: 492, startPoint y: 194, endPoint x: 511, endPoint y: 191, distance: 19.1
click at [493, 194] on div "Save" at bounding box center [549, 190] width 210 height 20
click at [544, 189] on button "Save" at bounding box center [548, 190] width 31 height 20
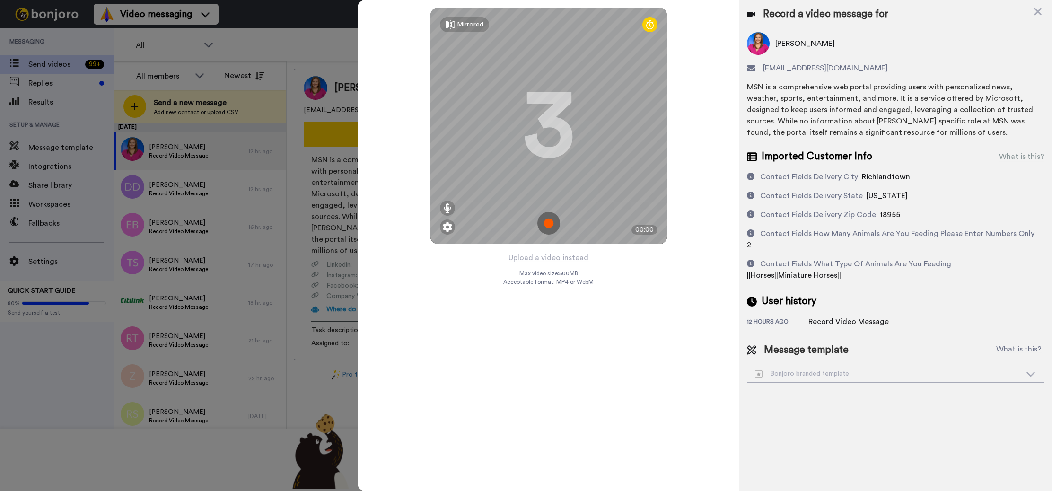
click at [551, 224] on img at bounding box center [548, 223] width 23 height 23
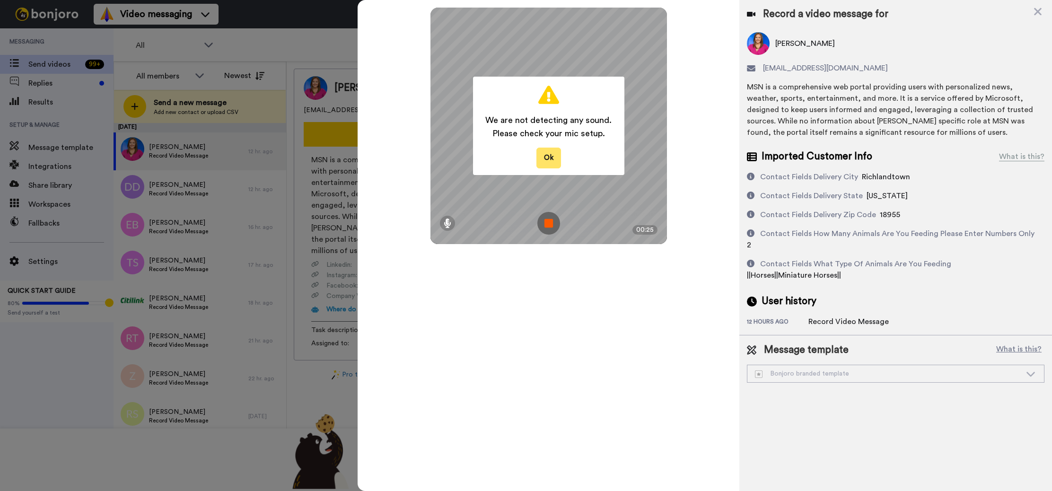
click at [552, 156] on button "Ok" at bounding box center [548, 158] width 25 height 20
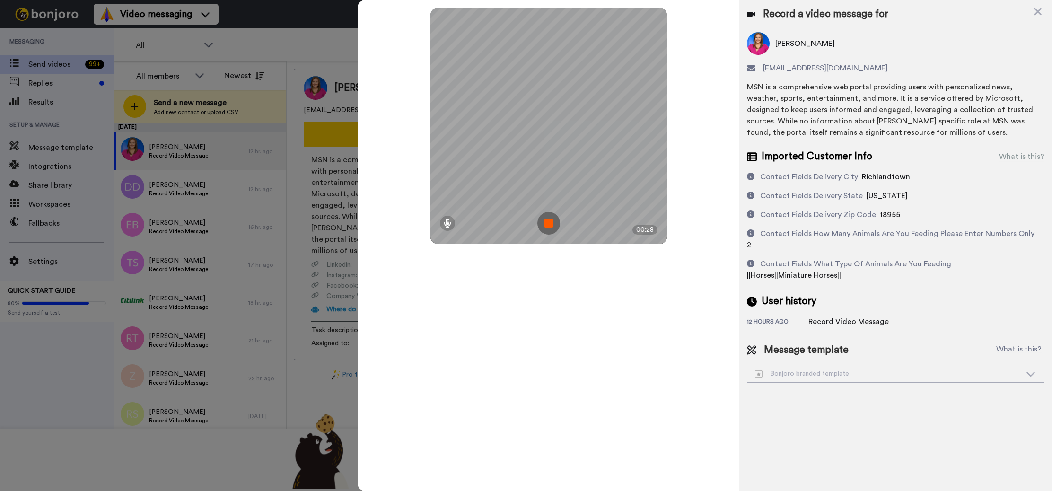
click at [552, 222] on img at bounding box center [548, 223] width 23 height 23
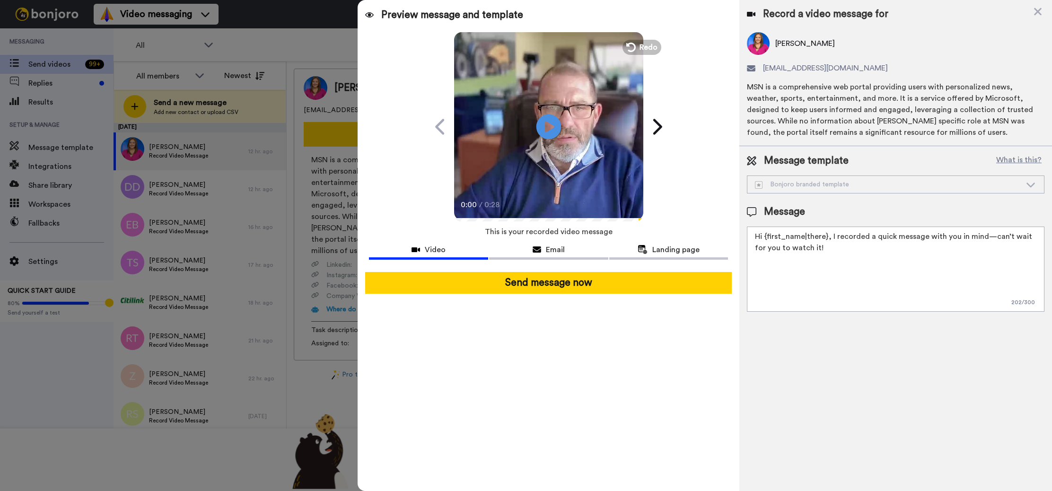
click at [547, 131] on icon at bounding box center [548, 126] width 25 height 25
click at [458, 217] on div "0:17 / 0:28" at bounding box center [548, 208] width 189 height 20
click at [547, 131] on icon at bounding box center [548, 126] width 25 height 25
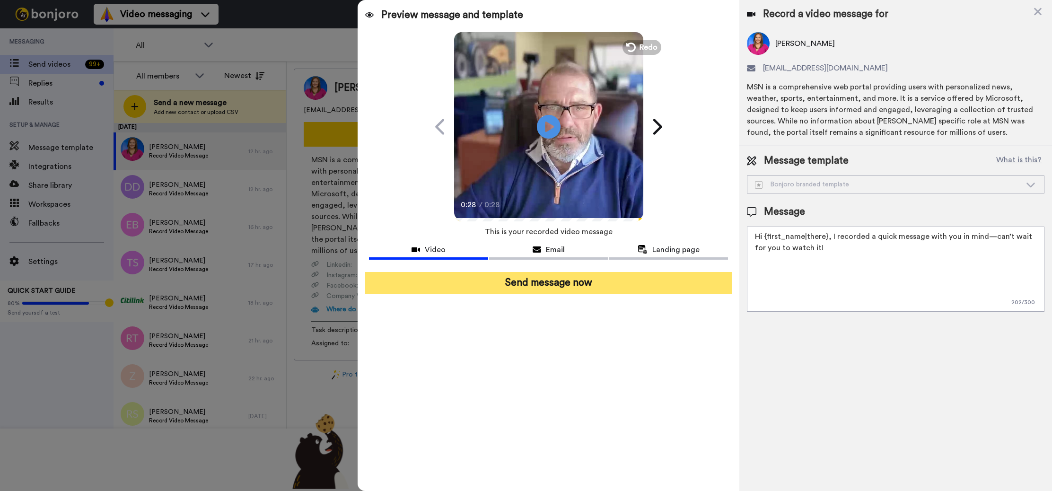
click at [588, 284] on button "Send message now" at bounding box center [548, 283] width 367 height 22
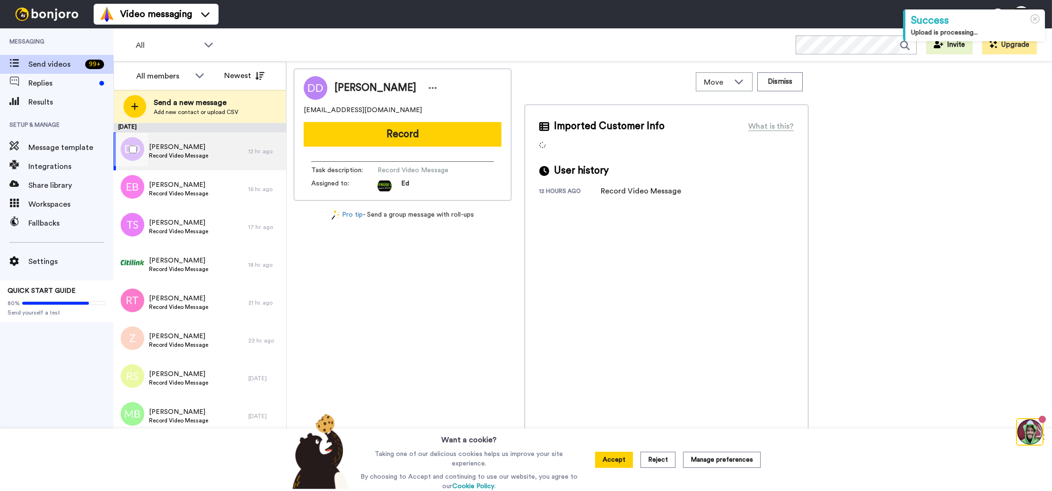
click at [219, 152] on div "Denise DeGroff Record Video Message" at bounding box center [181, 151] width 135 height 38
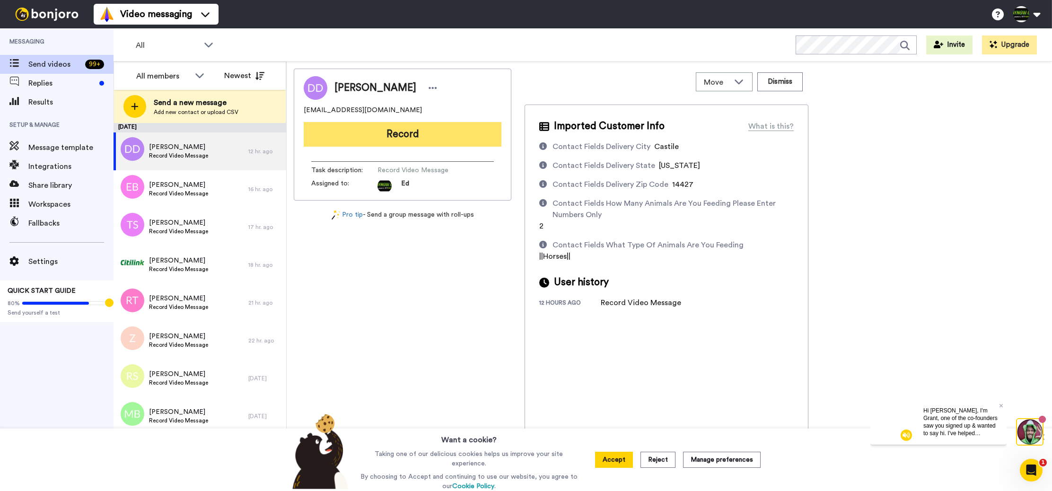
click at [424, 136] on button "Record" at bounding box center [403, 134] width 198 height 25
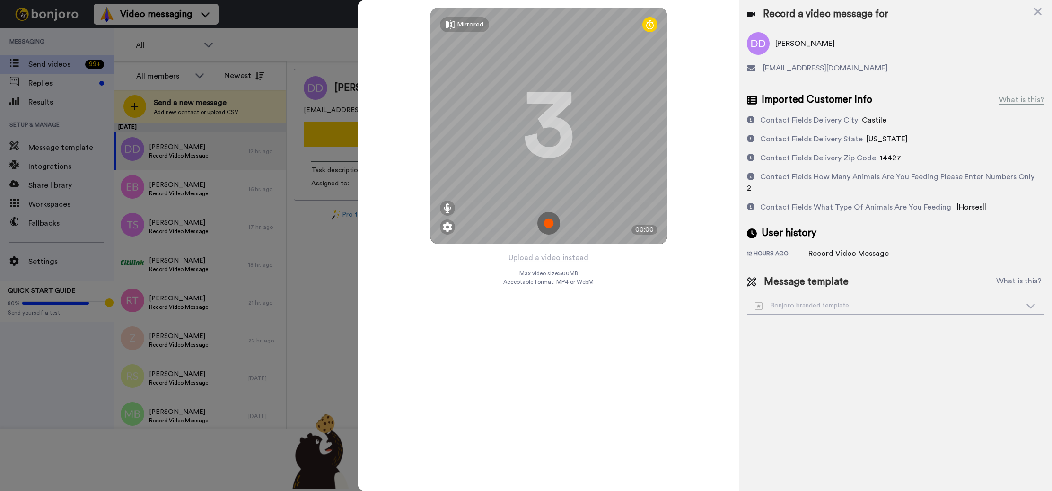
click at [553, 223] on img at bounding box center [548, 223] width 23 height 23
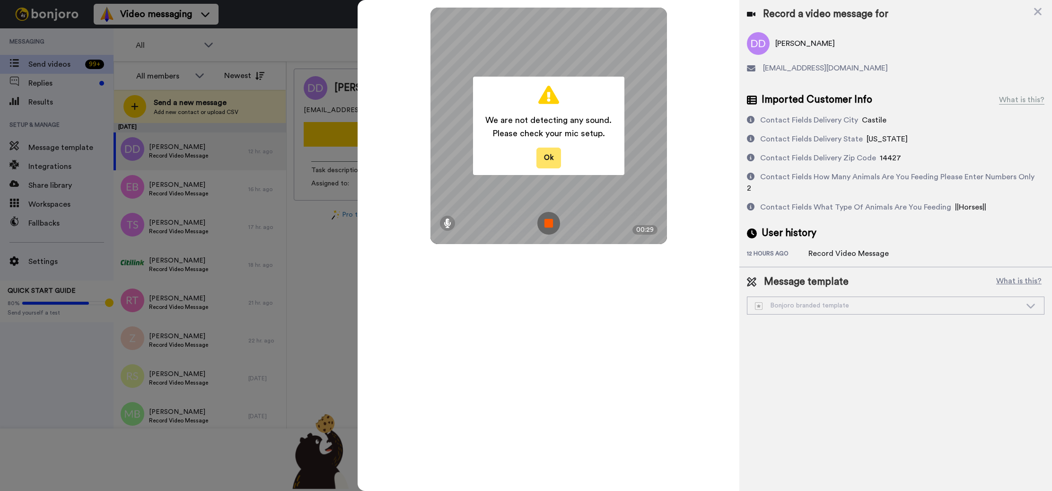
click at [550, 162] on button "Ok" at bounding box center [548, 158] width 25 height 20
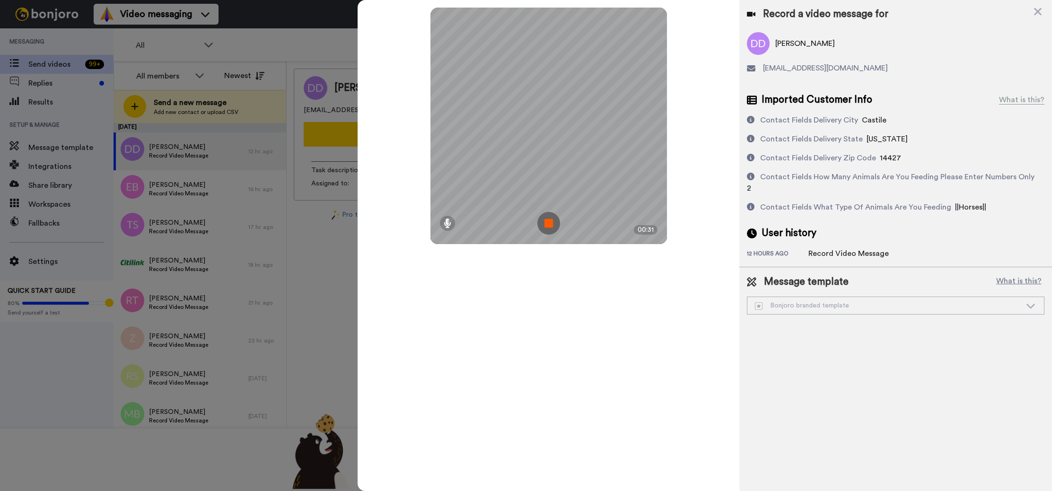
click at [551, 221] on img at bounding box center [548, 223] width 23 height 23
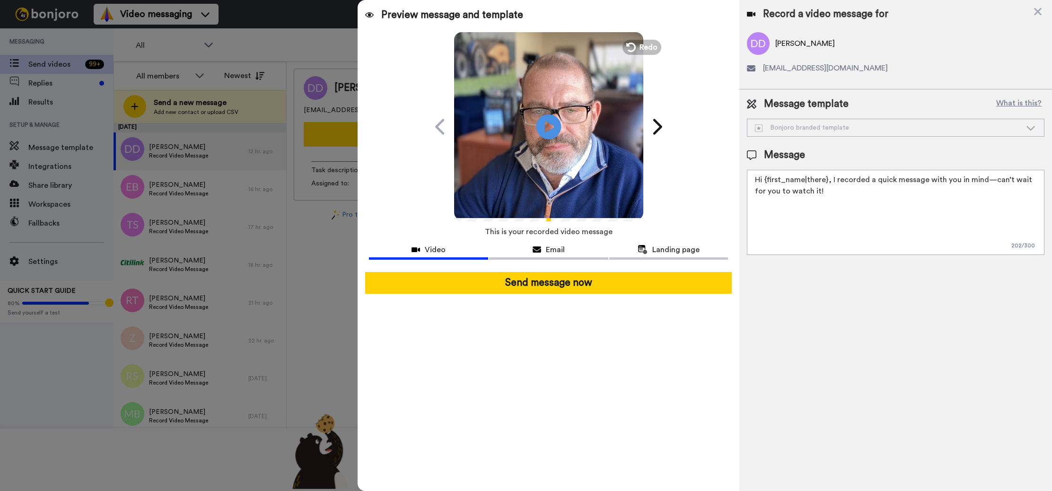
click at [545, 126] on icon "Play/Pause" at bounding box center [548, 126] width 25 height 45
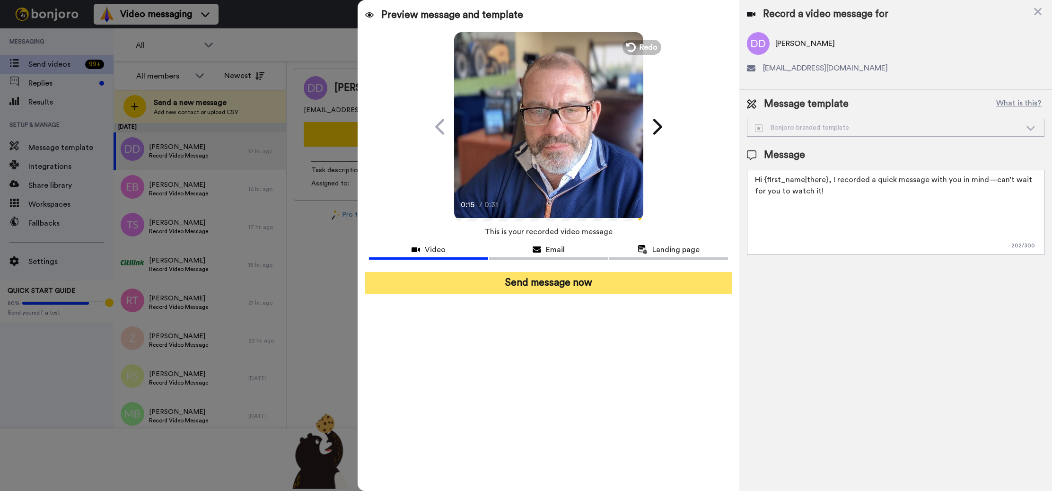
click at [555, 283] on button "Send message now" at bounding box center [548, 283] width 367 height 22
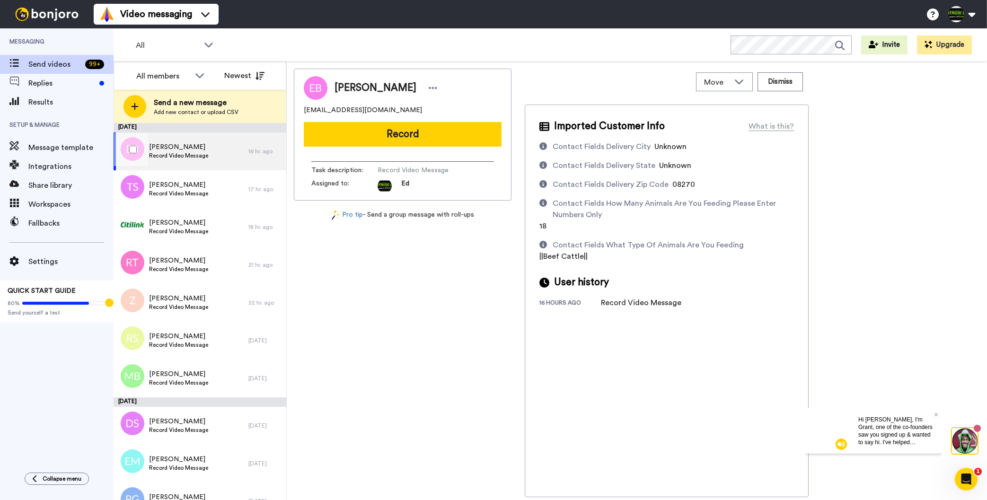
click at [210, 150] on div "[PERSON_NAME] Record Video Message" at bounding box center [181, 151] width 135 height 38
click at [217, 148] on div "[PERSON_NAME] Record Video Message" at bounding box center [181, 151] width 135 height 38
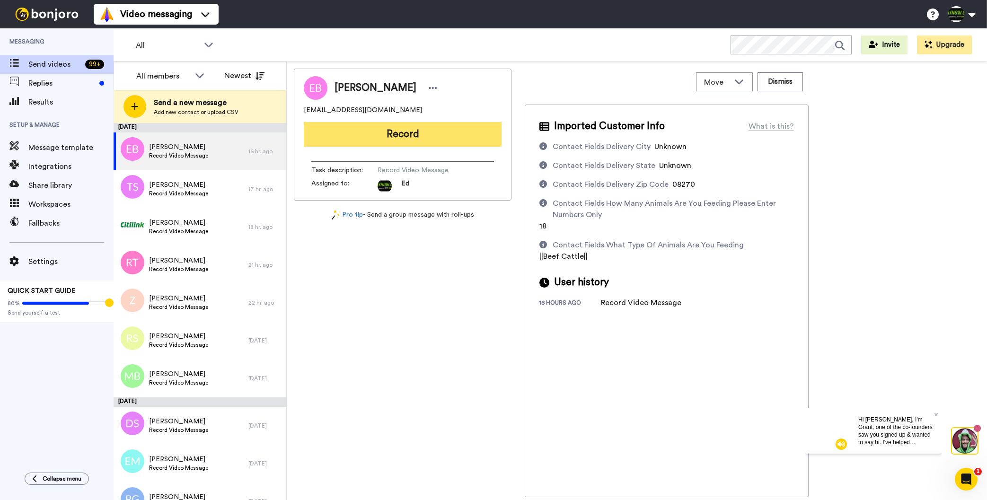
click at [413, 136] on button "Record" at bounding box center [403, 134] width 198 height 25
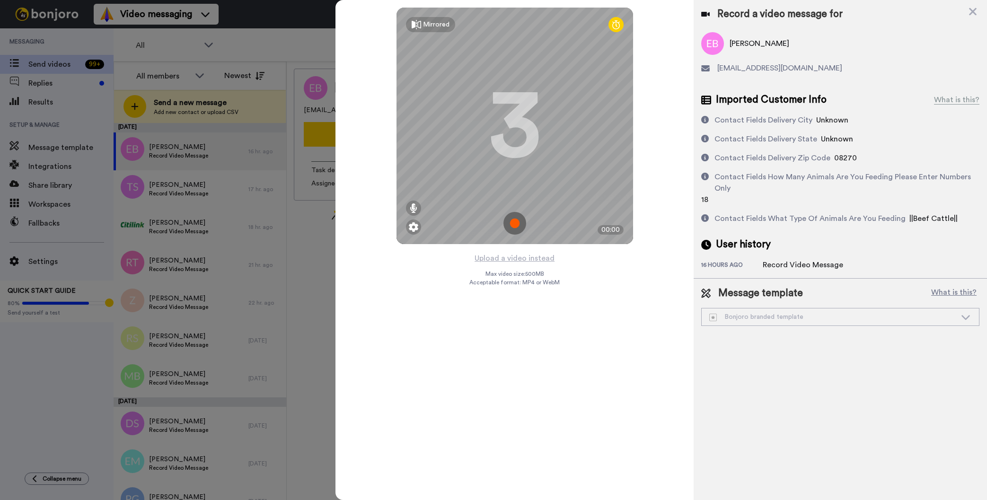
click at [517, 224] on img at bounding box center [514, 223] width 23 height 23
click at [517, 225] on img at bounding box center [514, 223] width 23 height 23
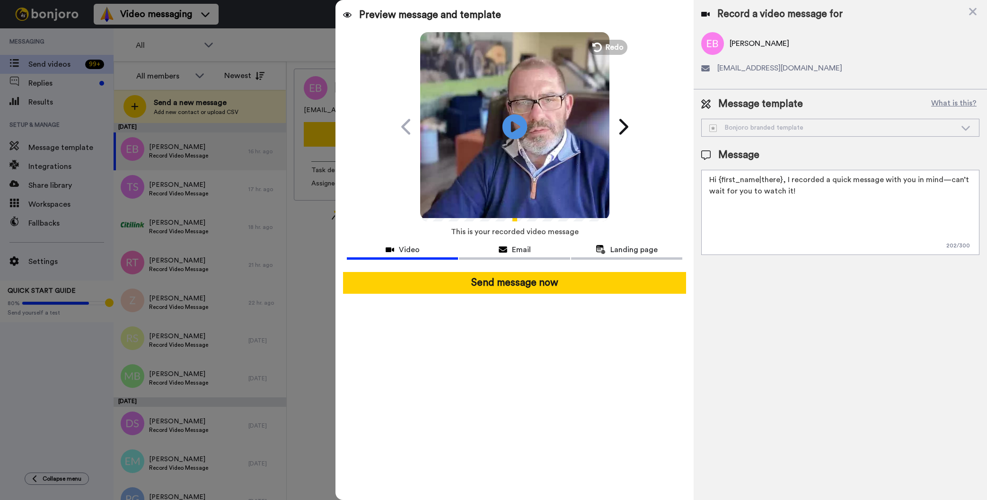
click at [515, 130] on icon "Play/Pause" at bounding box center [514, 126] width 25 height 45
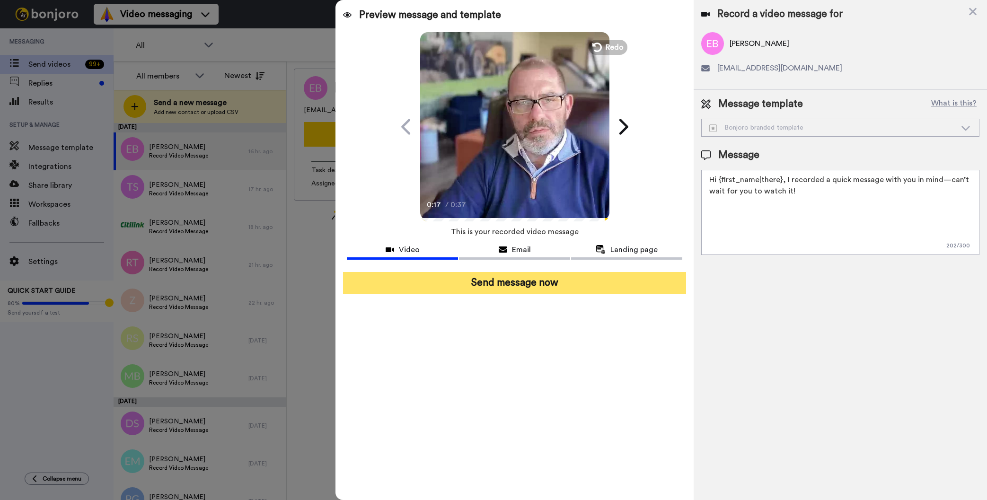
click at [515, 283] on button "Send message now" at bounding box center [514, 283] width 343 height 22
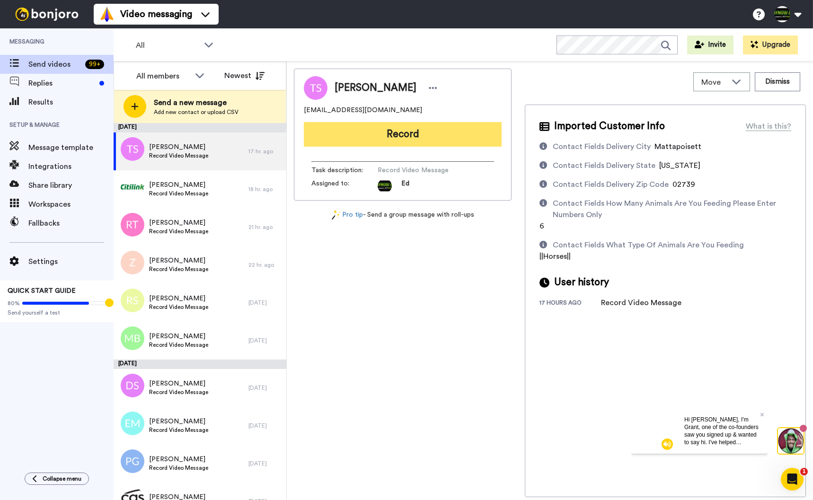
click at [407, 135] on button "Record" at bounding box center [403, 134] width 198 height 25
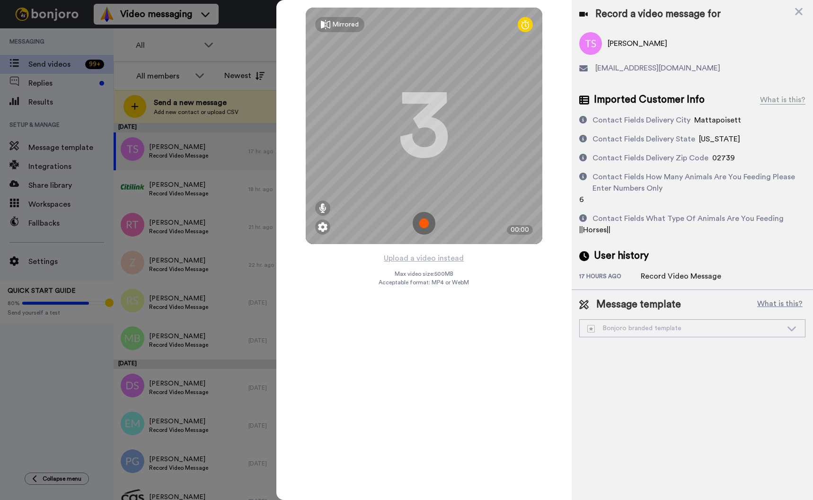
click at [426, 223] on img at bounding box center [423, 223] width 23 height 23
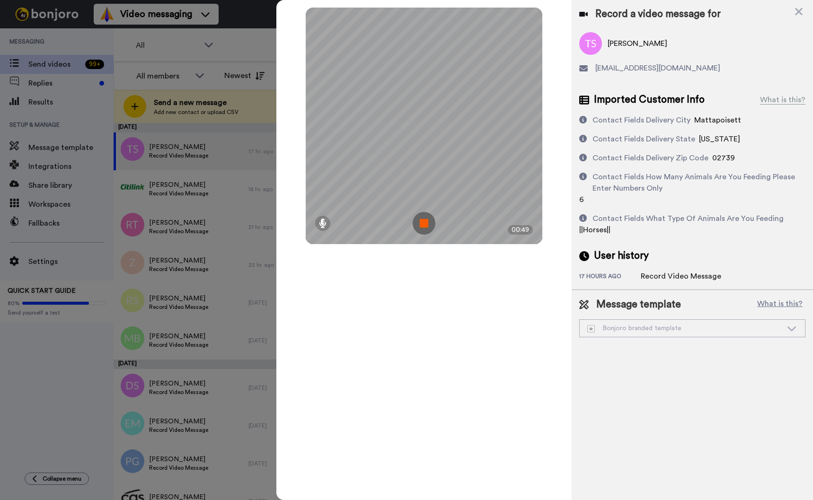
click at [426, 223] on img at bounding box center [423, 223] width 23 height 23
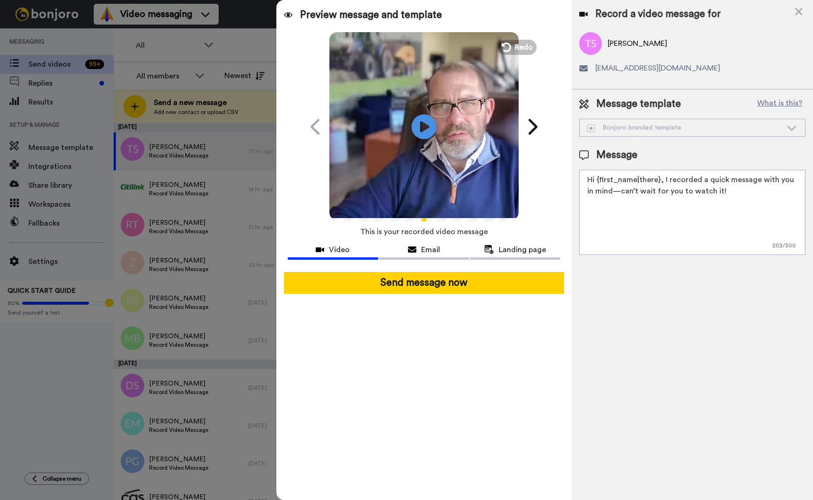
click at [428, 126] on icon "Play/Pause" at bounding box center [424, 126] width 25 height 45
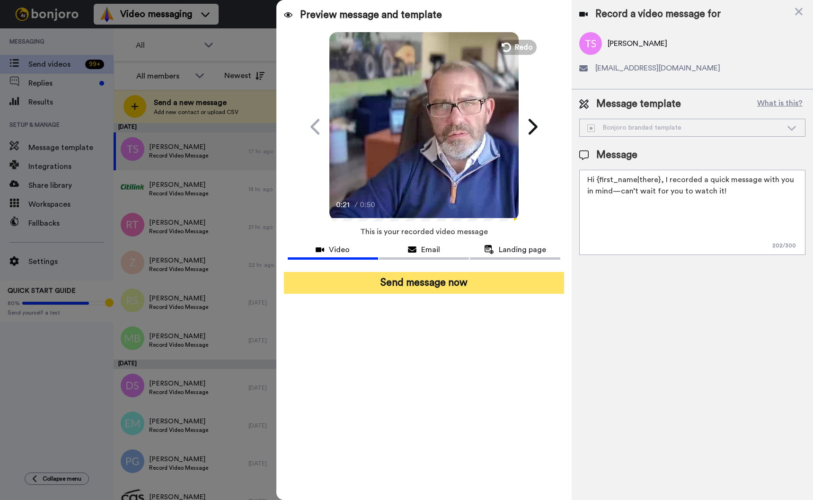
click at [455, 282] on button "Send message now" at bounding box center [424, 283] width 280 height 22
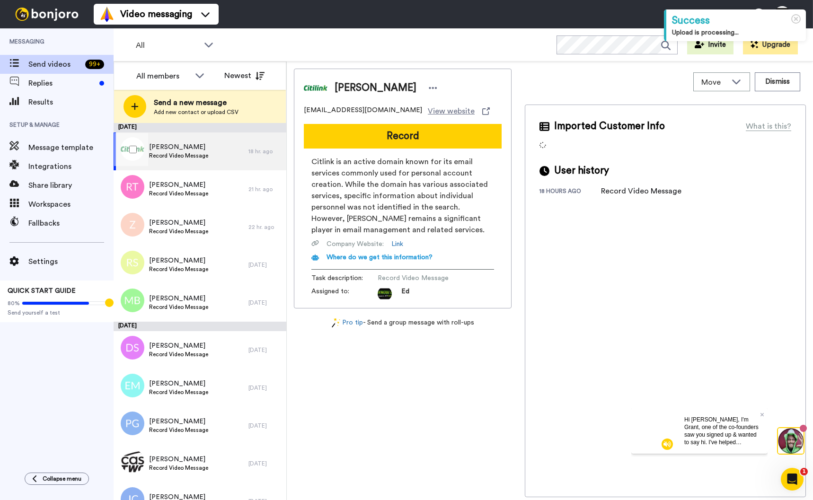
click at [244, 152] on div "[PERSON_NAME] Record Video Message" at bounding box center [181, 151] width 135 height 38
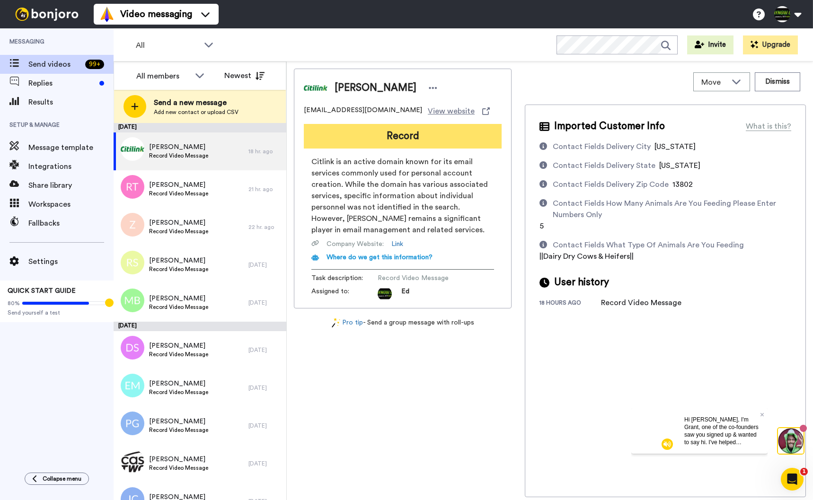
click at [424, 140] on button "Record" at bounding box center [403, 136] width 198 height 25
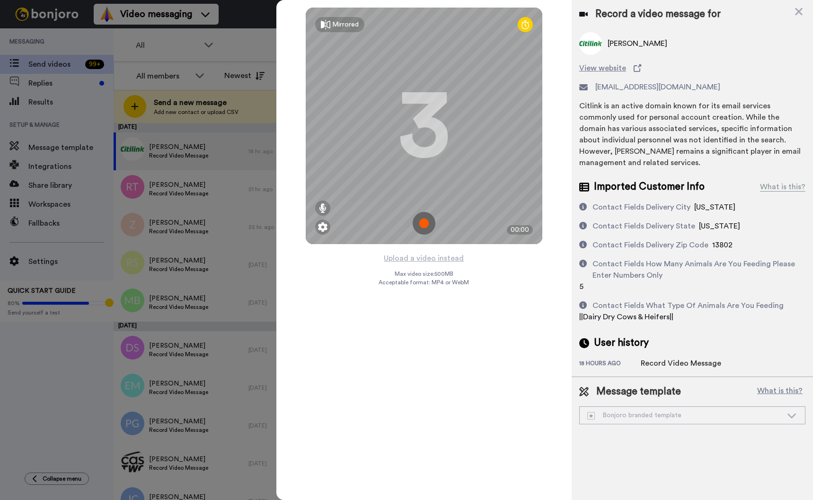
click at [426, 223] on img at bounding box center [423, 223] width 23 height 23
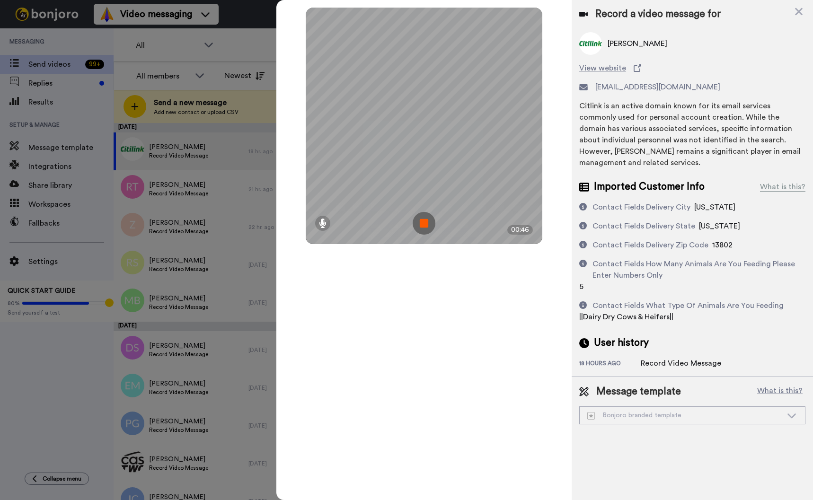
click at [425, 225] on img at bounding box center [423, 223] width 23 height 23
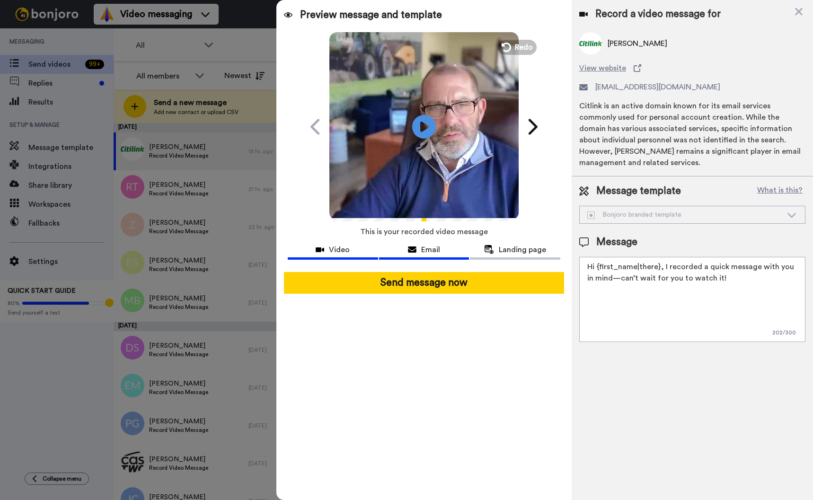
click at [430, 247] on span "Email" at bounding box center [430, 249] width 19 height 11
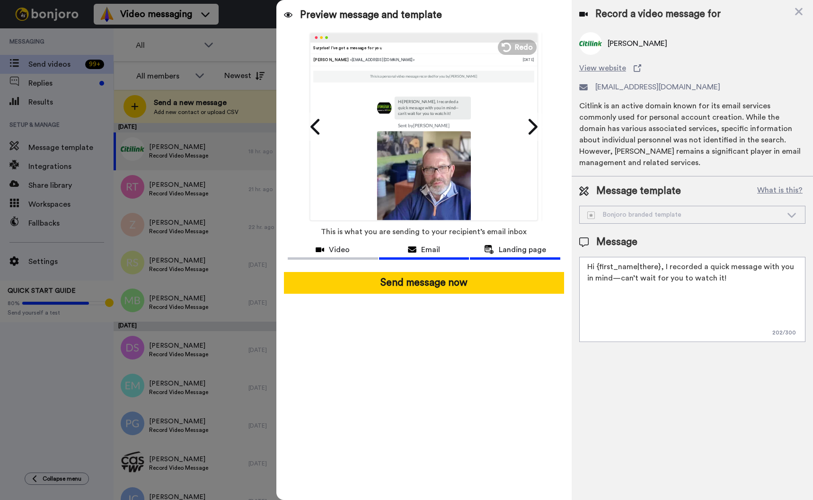
click at [509, 246] on span "Landing page" at bounding box center [522, 249] width 47 height 11
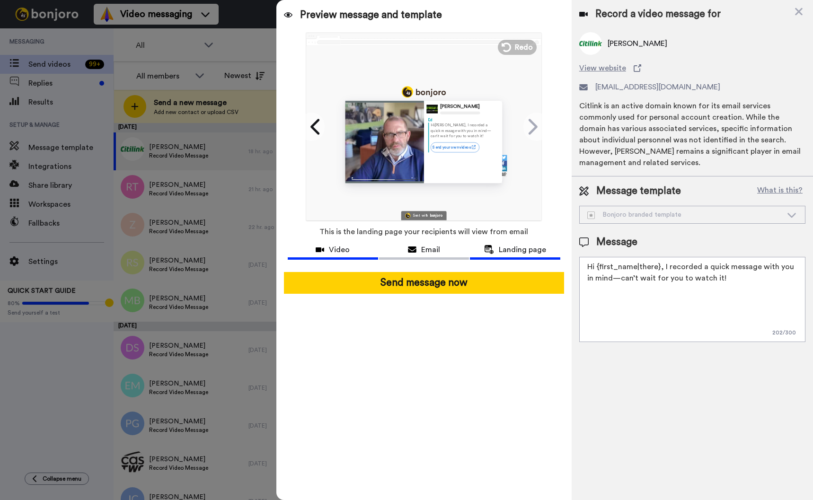
click at [349, 253] on span "Video" at bounding box center [339, 249] width 21 height 11
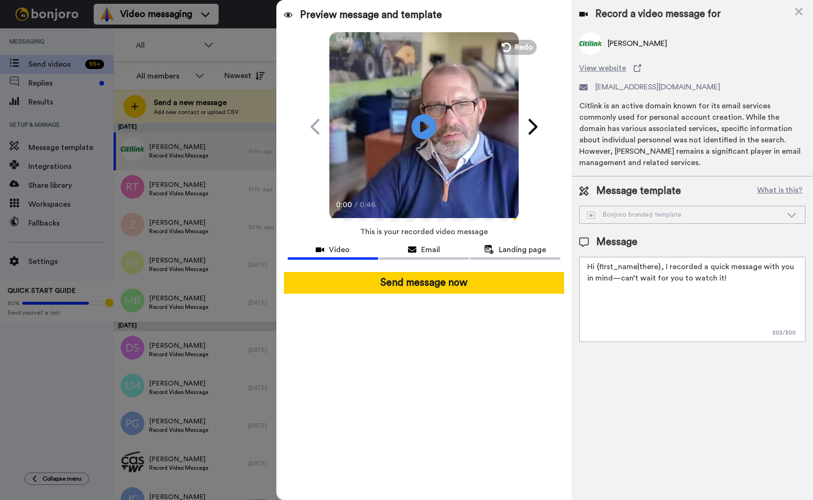
click at [429, 127] on icon at bounding box center [424, 126] width 25 height 25
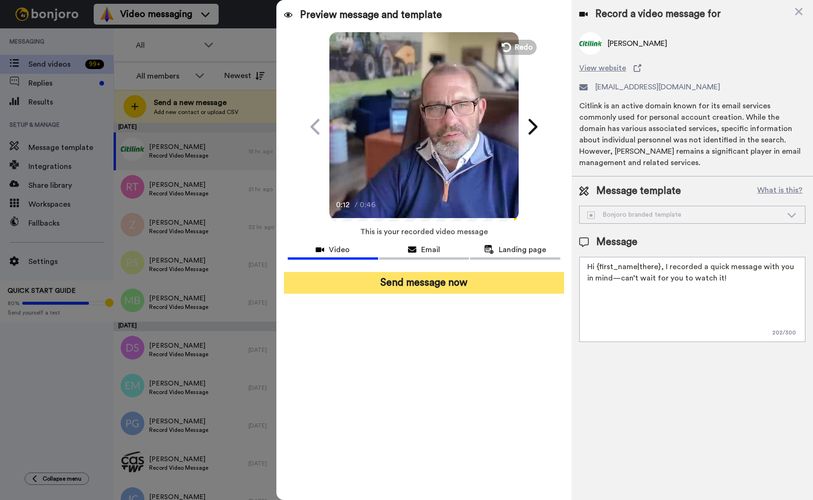
click at [446, 285] on button "Send message now" at bounding box center [424, 283] width 280 height 22
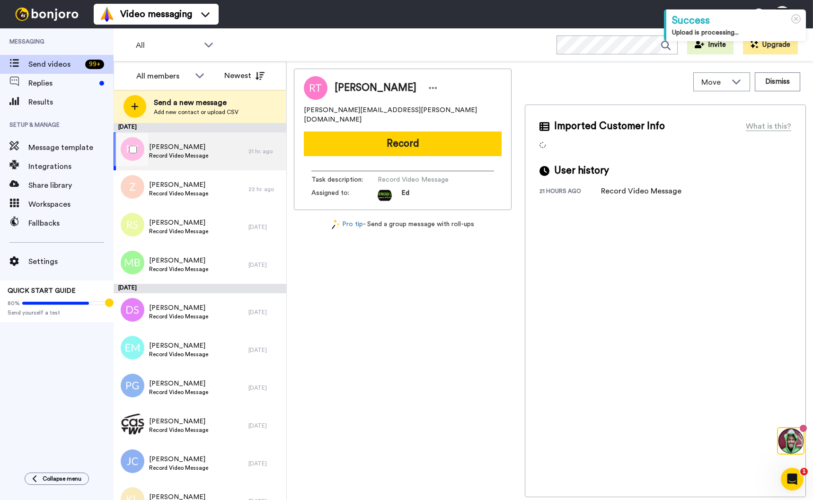
click at [200, 148] on span "[PERSON_NAME]" at bounding box center [178, 146] width 59 height 9
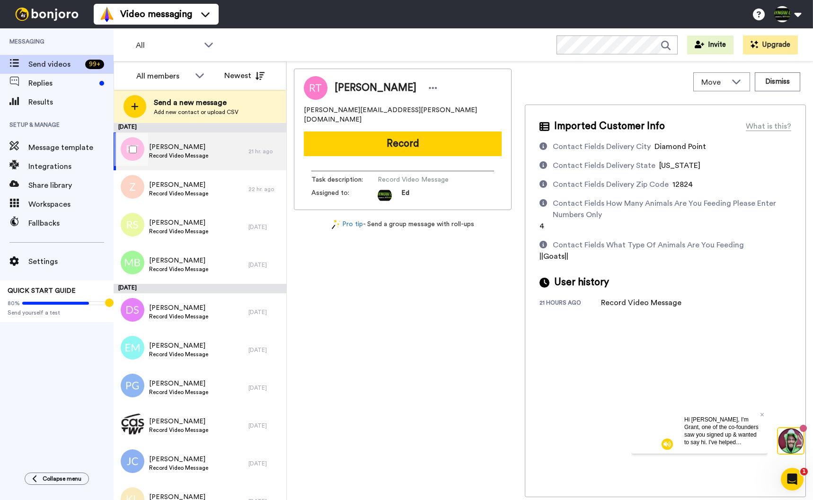
click at [200, 152] on span "Record Video Message" at bounding box center [178, 156] width 59 height 8
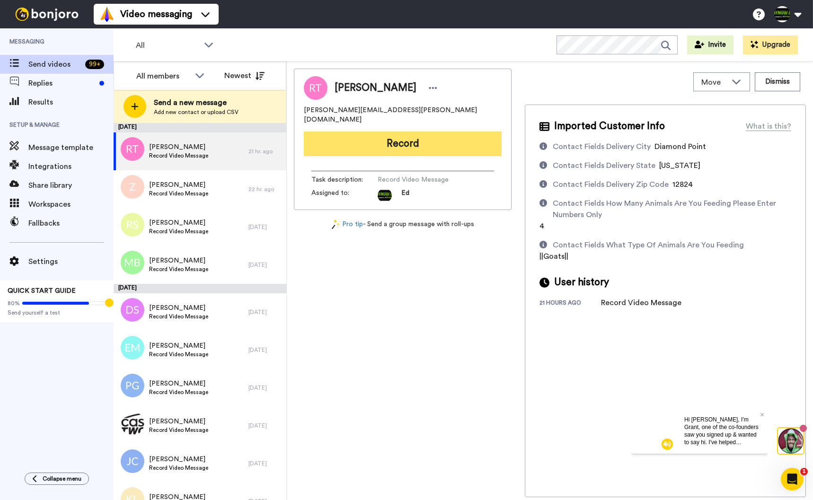
click at [433, 141] on button "Record" at bounding box center [403, 143] width 198 height 25
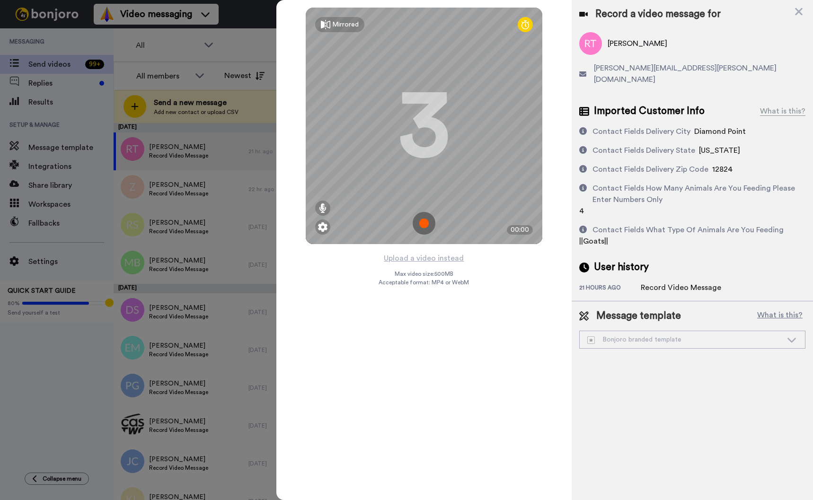
click at [429, 224] on img at bounding box center [423, 223] width 23 height 23
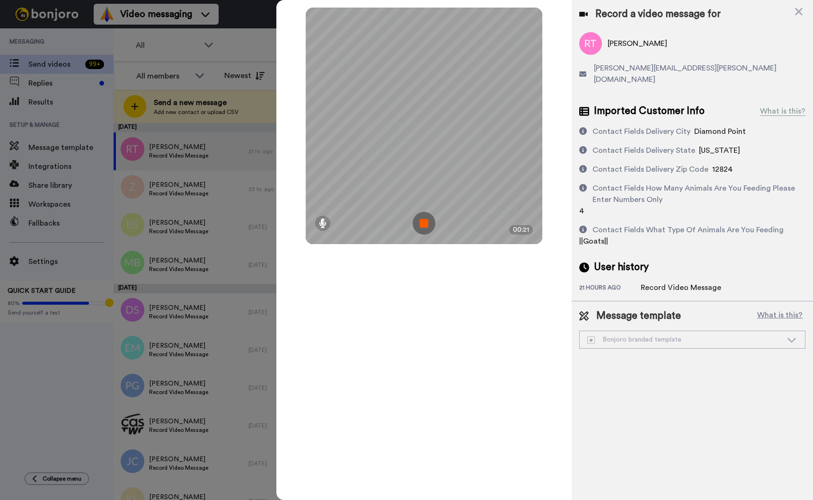
click at [424, 225] on img at bounding box center [423, 223] width 23 height 23
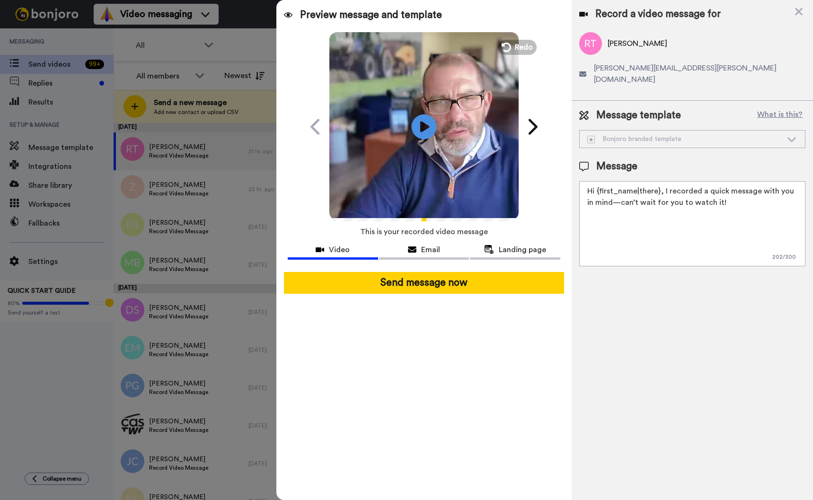
click at [431, 125] on icon at bounding box center [424, 126] width 25 height 25
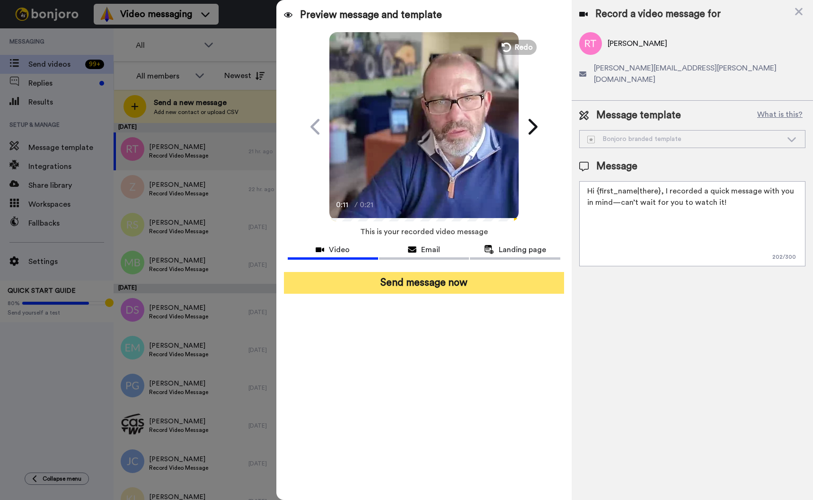
click at [441, 285] on button "Send message now" at bounding box center [424, 283] width 280 height 22
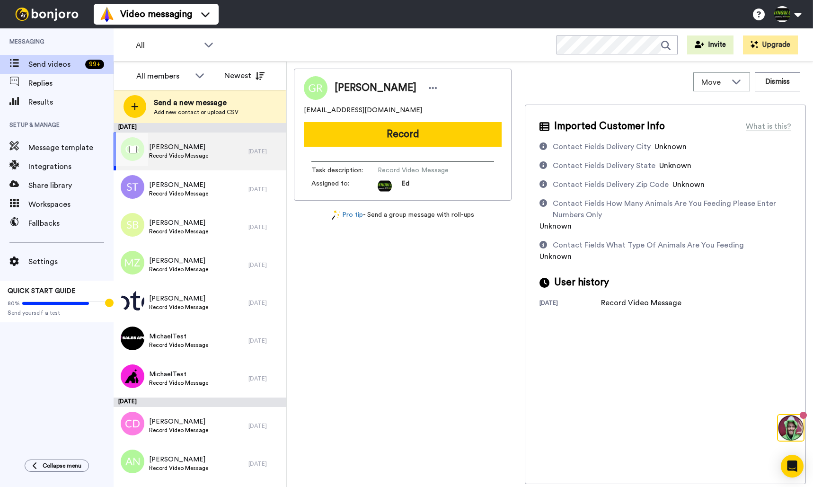
click at [193, 148] on span "Glenwood Reed" at bounding box center [178, 146] width 59 height 9
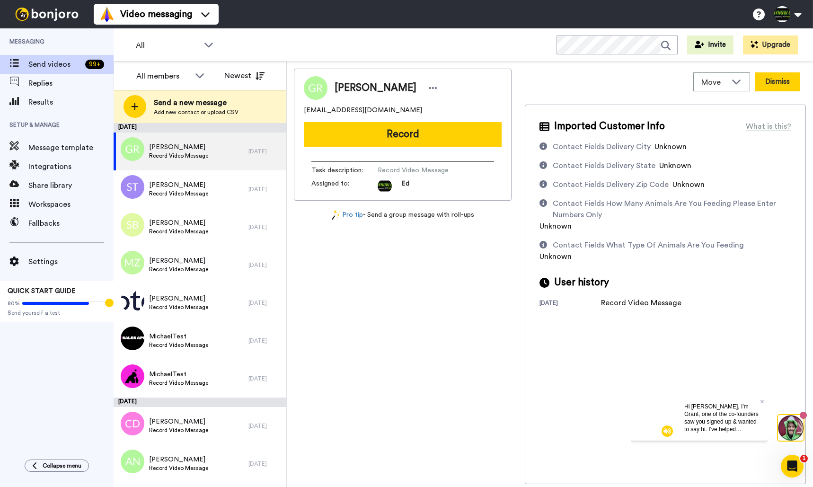
click at [770, 81] on button "Dismiss" at bounding box center [776, 81] width 45 height 19
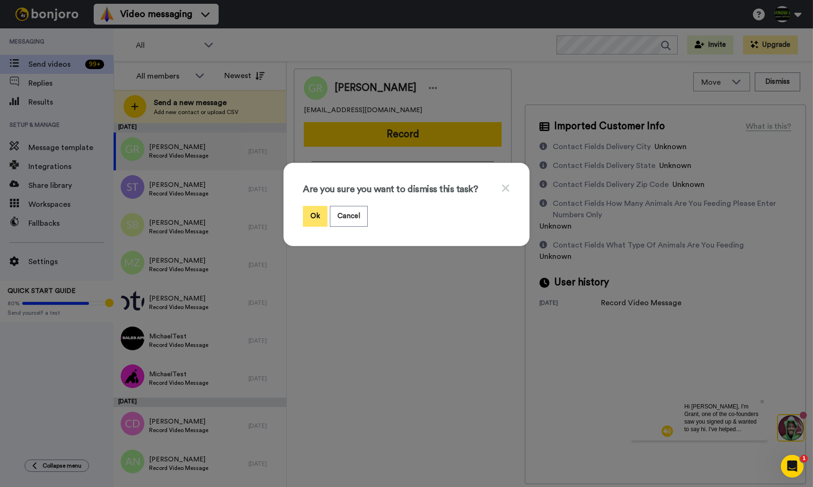
click at [316, 217] on button "Ok" at bounding box center [315, 216] width 25 height 20
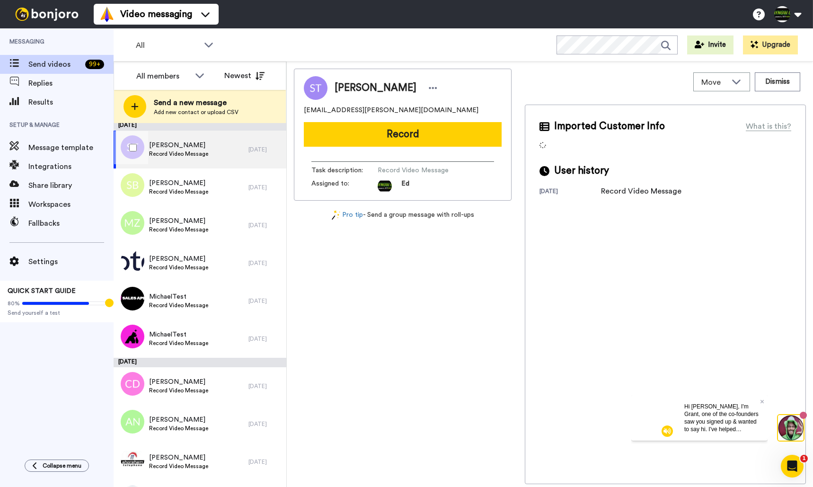
scroll to position [1, 0]
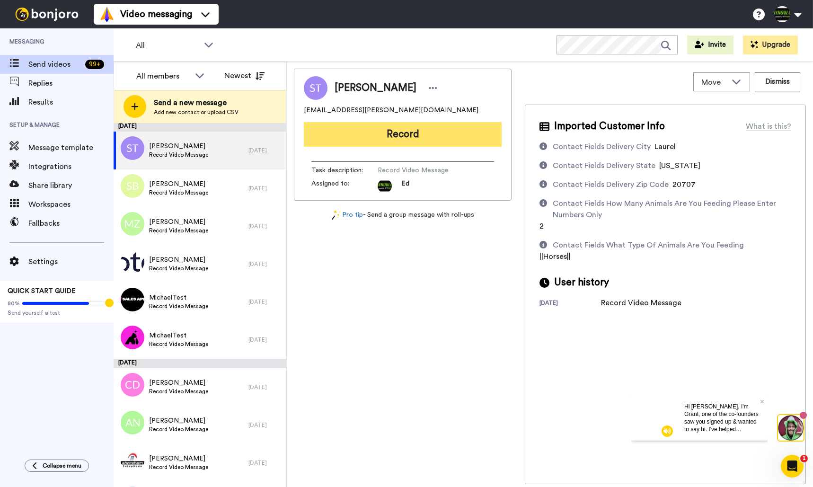
click at [421, 135] on button "Record" at bounding box center [403, 134] width 198 height 25
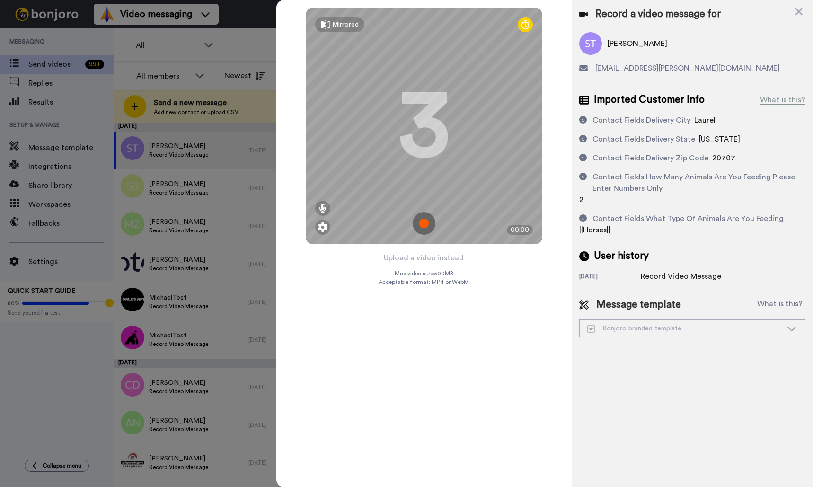
click at [523, 26] on icon at bounding box center [525, 24] width 8 height 9
click at [525, 26] on icon at bounding box center [525, 24] width 8 height 9
click at [347, 28] on div "Mirrored" at bounding box center [345, 24] width 26 height 9
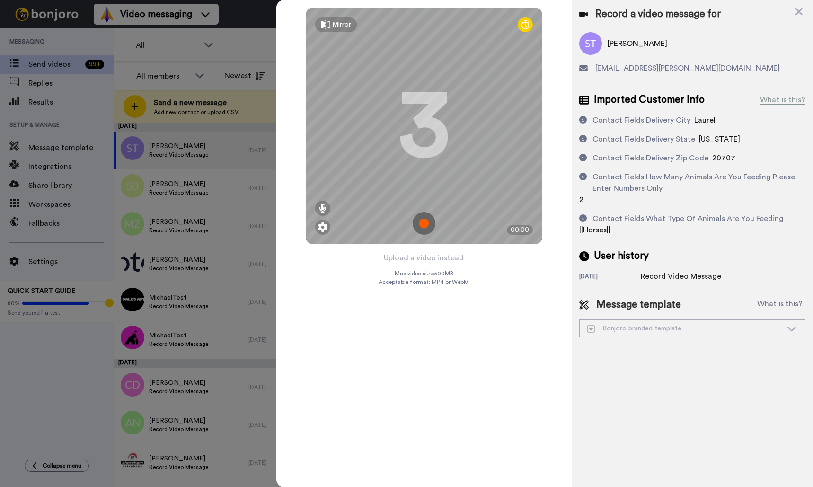
click at [347, 28] on div "Mirror" at bounding box center [341, 24] width 19 height 9
click at [424, 228] on img at bounding box center [423, 223] width 23 height 23
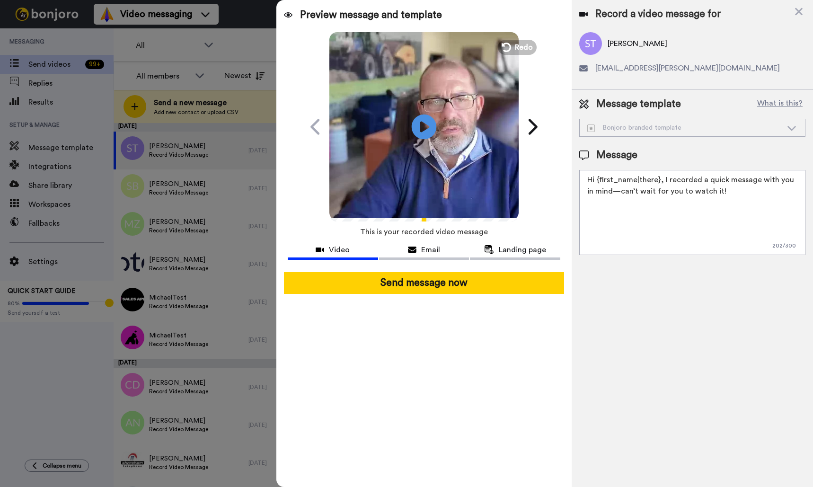
click at [424, 128] on icon "Play/Pause" at bounding box center [424, 126] width 25 height 45
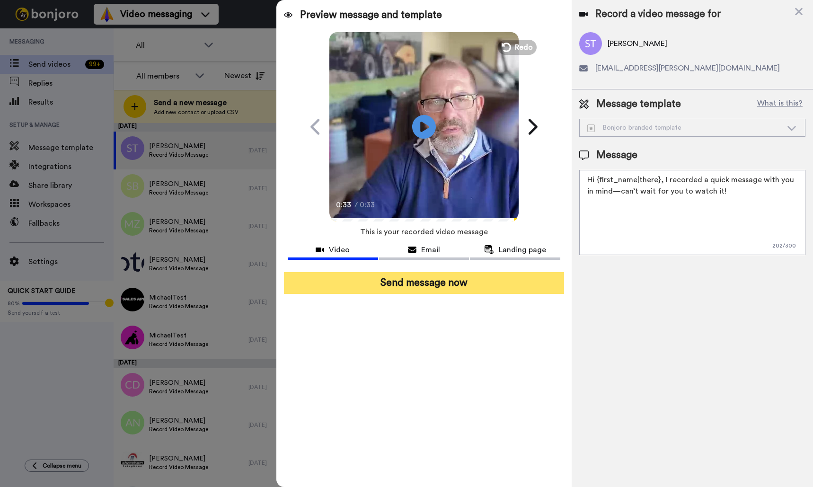
click at [459, 282] on button "Send message now" at bounding box center [424, 283] width 280 height 22
